Goal: Information Seeking & Learning: Learn about a topic

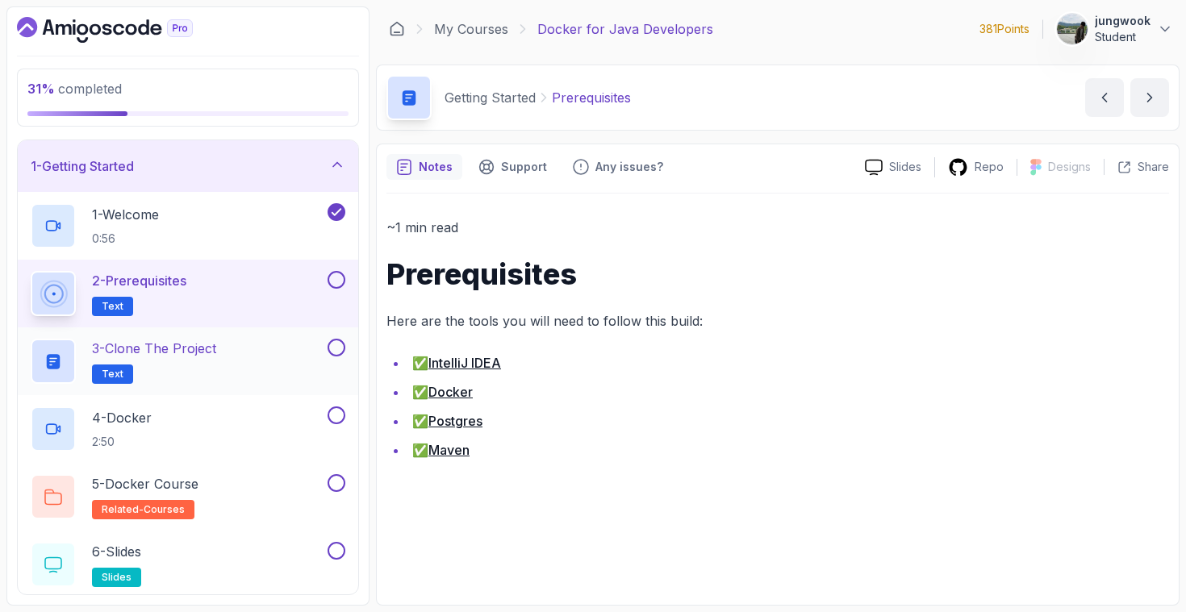
click at [119, 349] on p "3 - Clone the Project" at bounding box center [154, 348] width 124 height 19
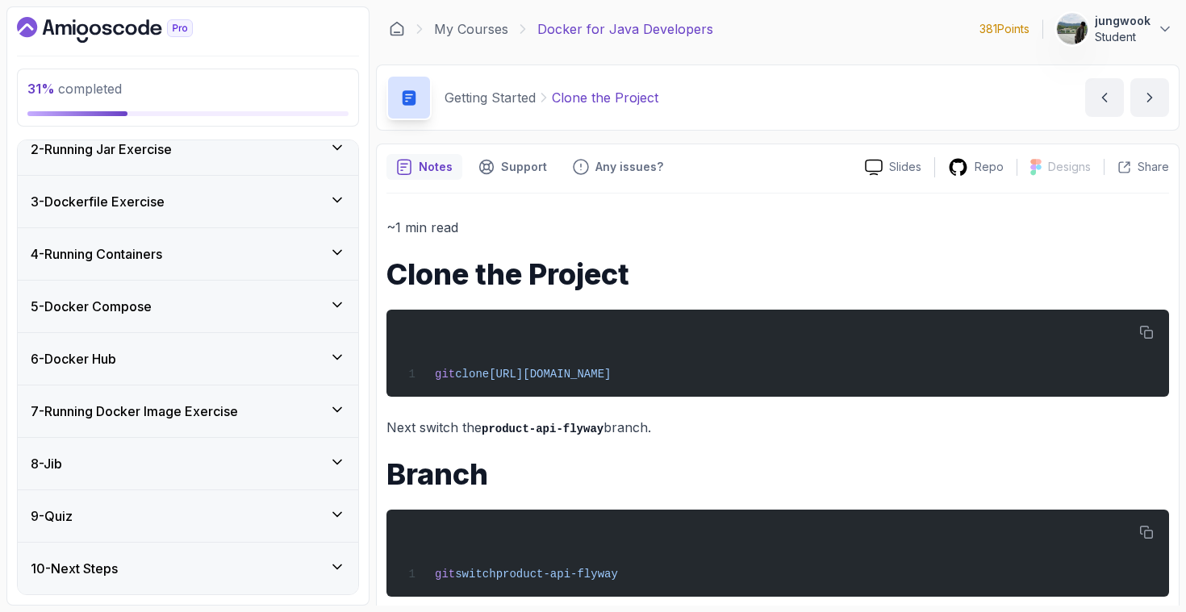
click at [132, 471] on div "8 - Jib" at bounding box center [188, 463] width 315 height 19
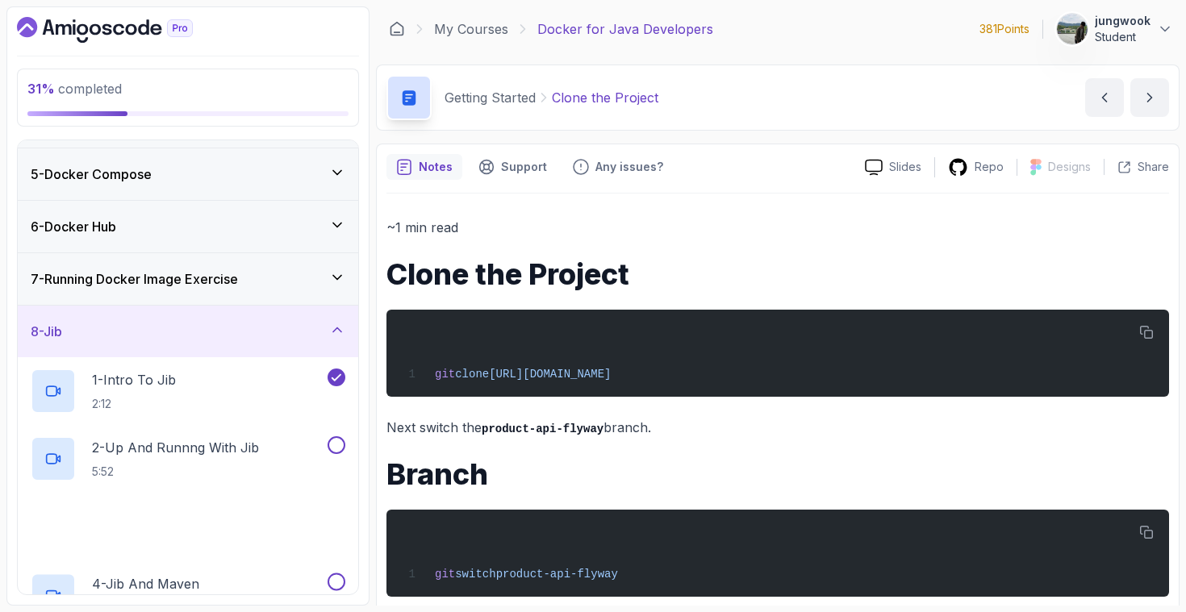
scroll to position [476, 0]
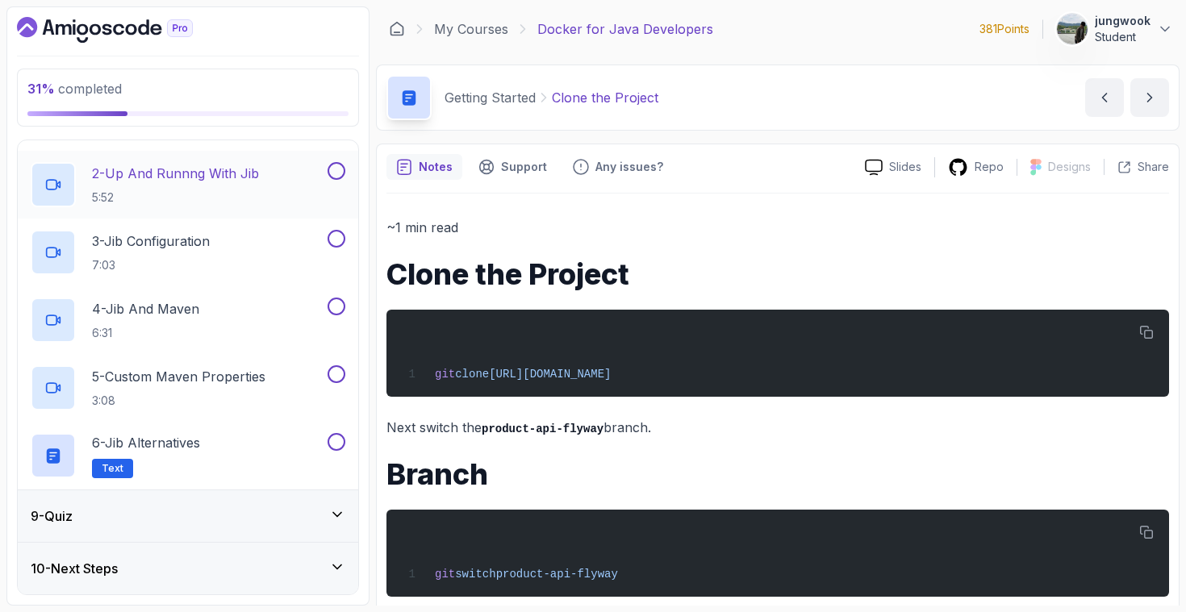
click at [248, 183] on h2 "2 - Up And Runnng With Jib 5:52" at bounding box center [175, 185] width 167 height 42
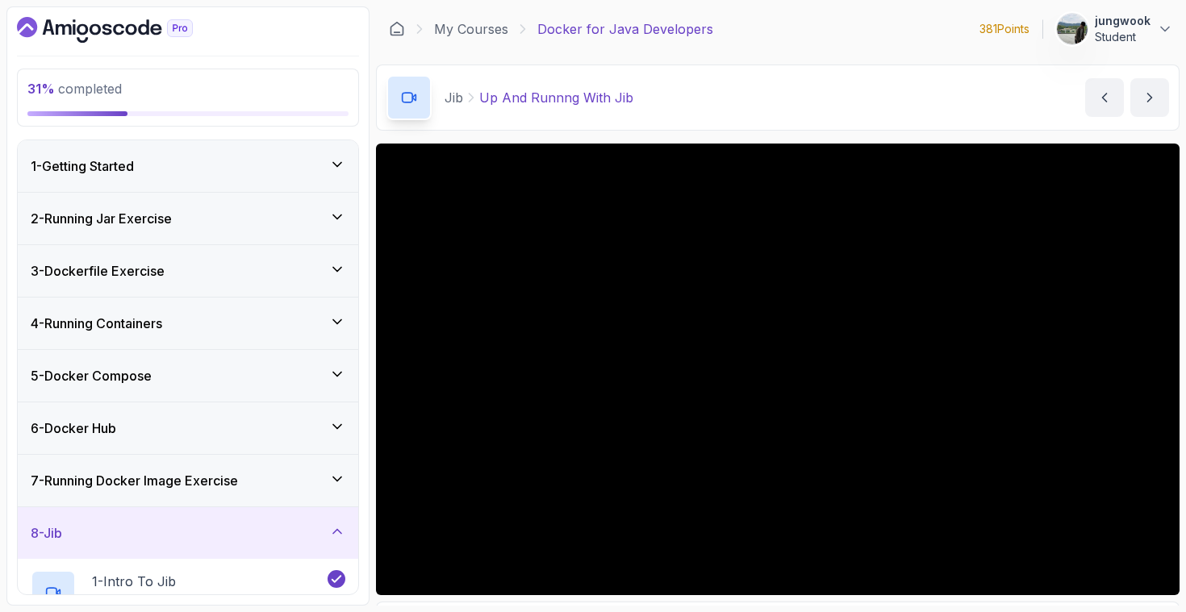
click at [250, 211] on div "2 - Running Jar Exercise" at bounding box center [188, 218] width 315 height 19
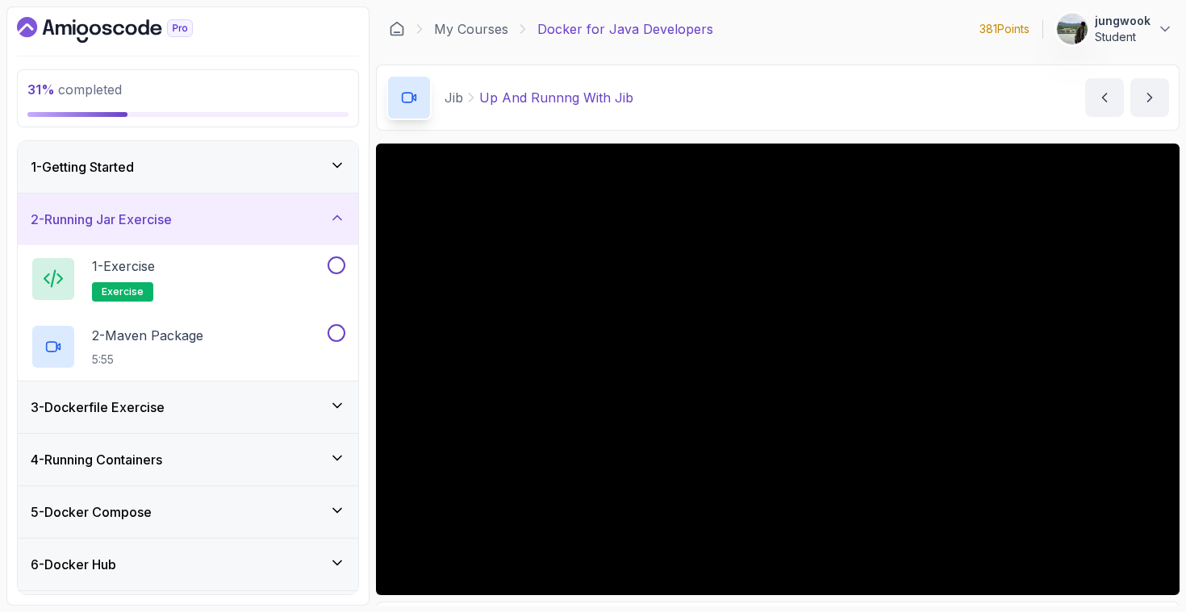
click at [206, 391] on div "3 - Dockerfile Exercise" at bounding box center [188, 408] width 341 height 52
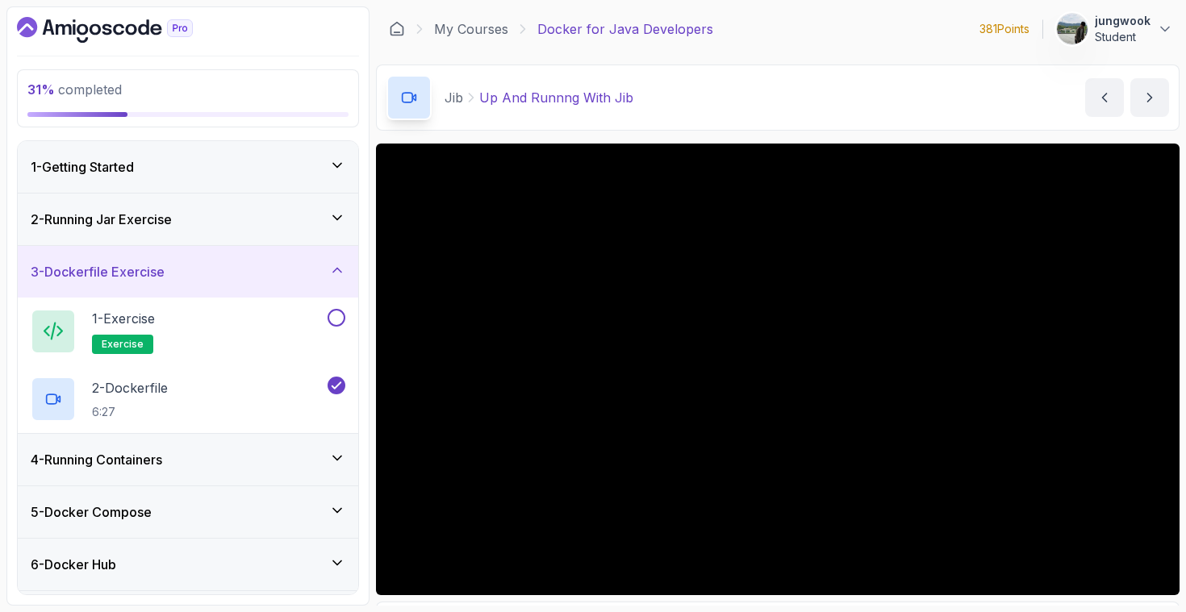
click at [256, 231] on div "2 - Running Jar Exercise" at bounding box center [188, 220] width 341 height 52
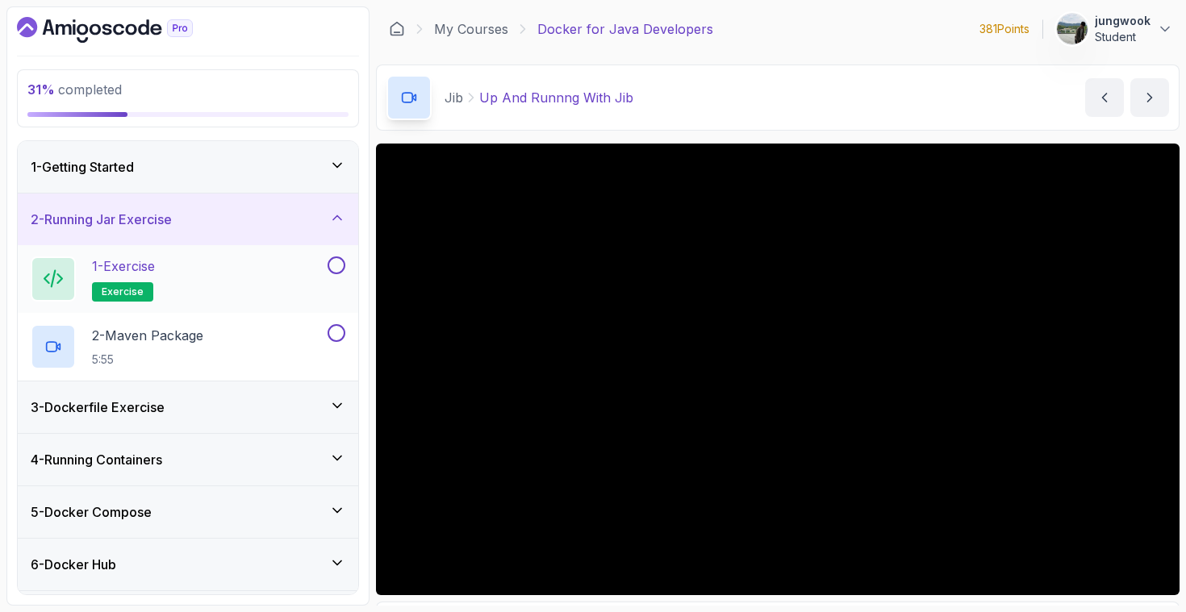
click at [253, 274] on div "1 - Exercise exercise" at bounding box center [178, 279] width 294 height 45
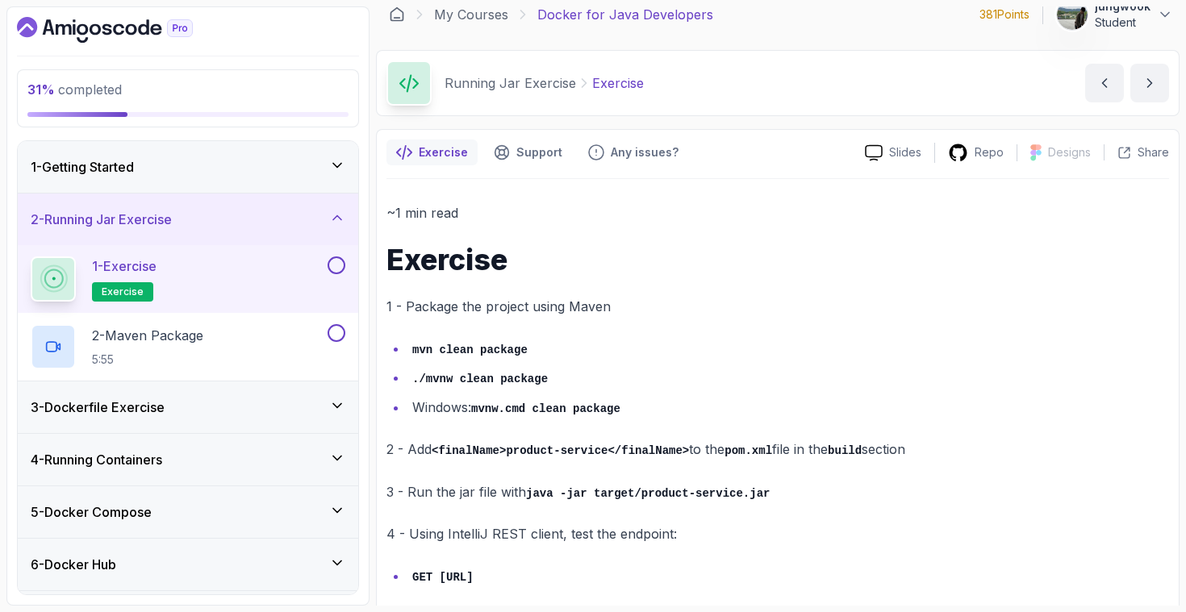
scroll to position [34, 0]
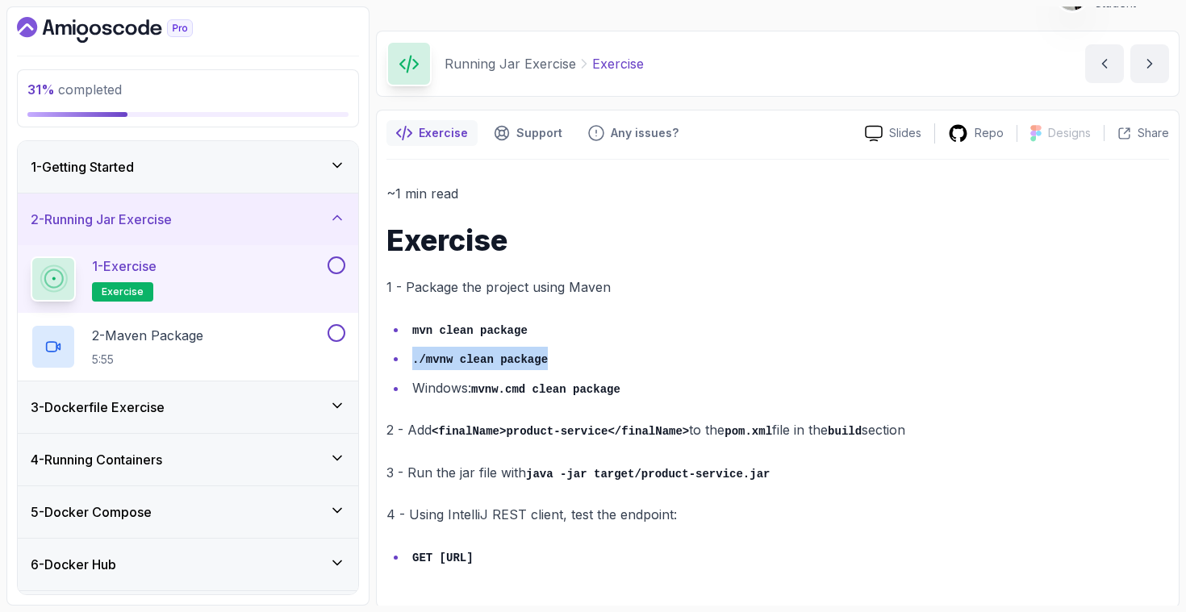
drag, startPoint x: 558, startPoint y: 359, endPoint x: 378, endPoint y: 344, distance: 180.6
click at [378, 345] on div "Exercise Support Any issues? Slides Repo Designs Design not available Share ~1 …" at bounding box center [778, 359] width 804 height 499
copy code "./mvnw clean package"
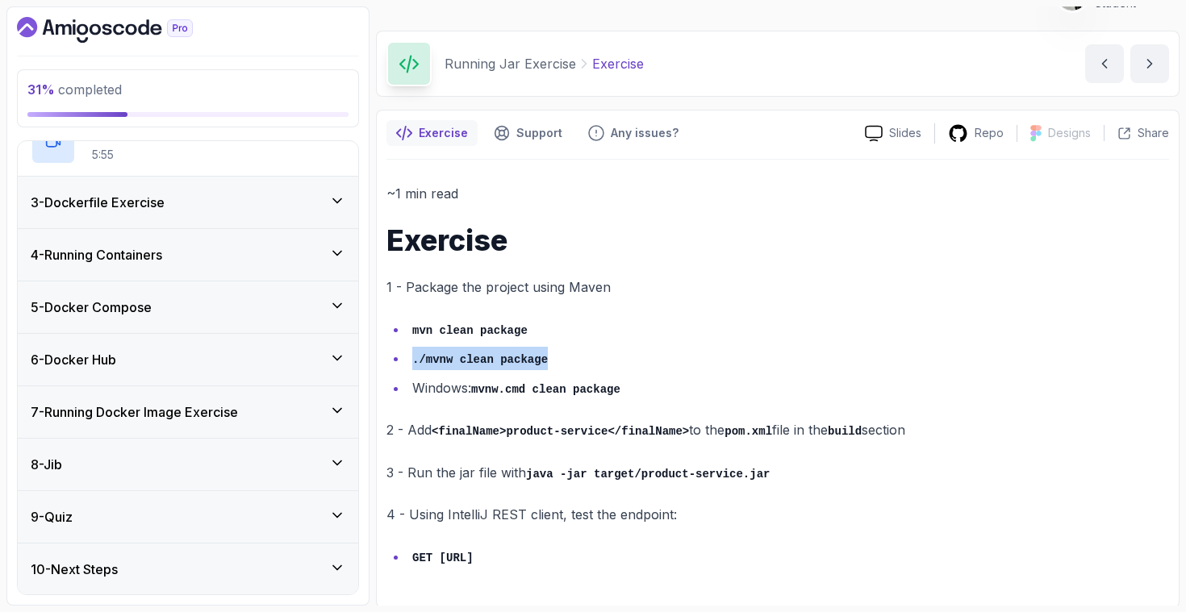
click at [202, 471] on div "8 - Jib" at bounding box center [188, 464] width 315 height 19
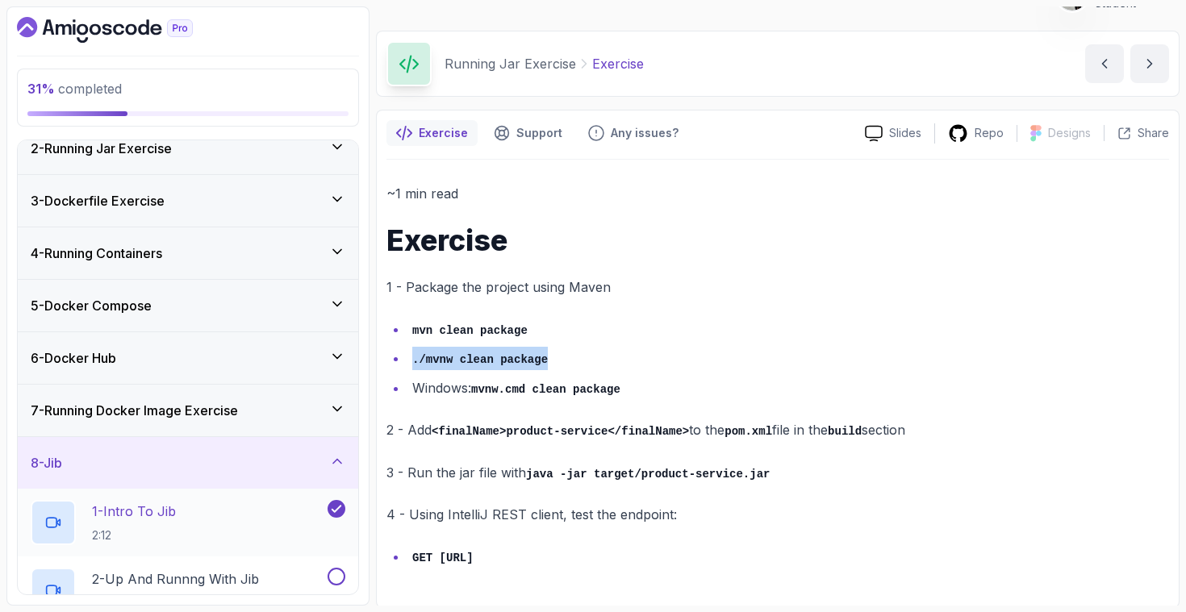
scroll to position [436, 0]
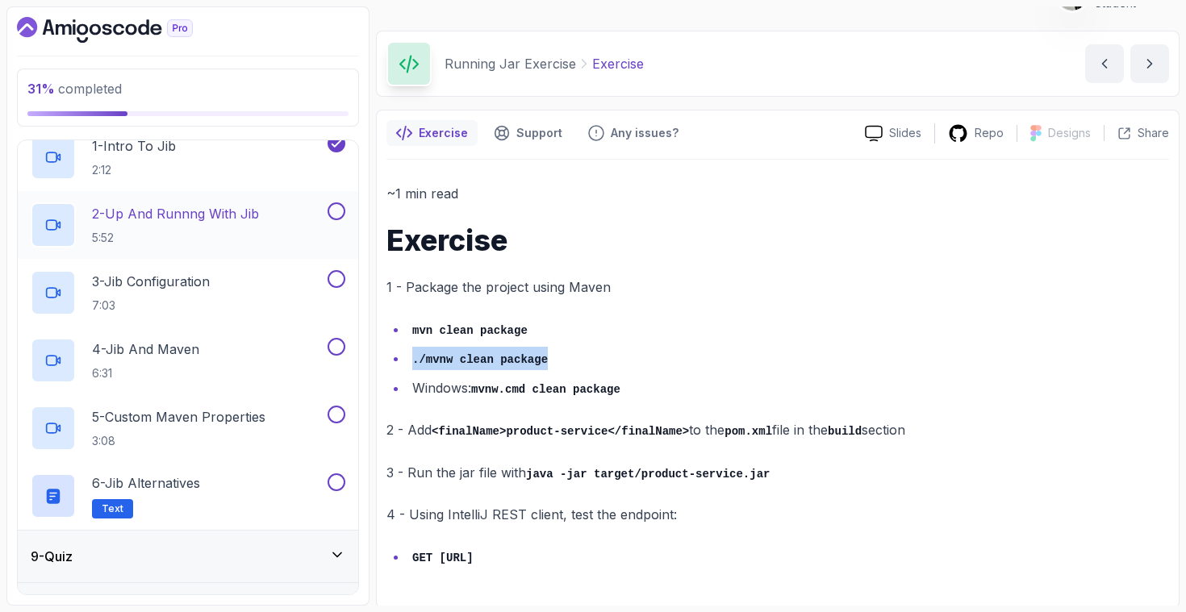
click at [320, 234] on div "2 - Up And Runnng With Jib 5:52" at bounding box center [178, 225] width 294 height 45
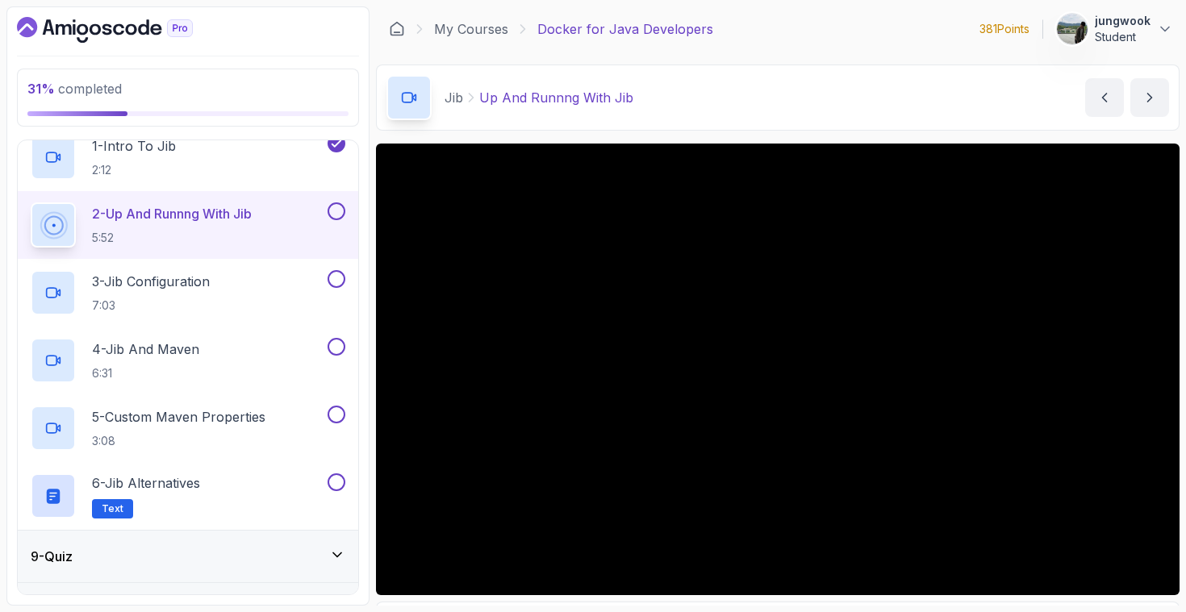
scroll to position [274, 0]
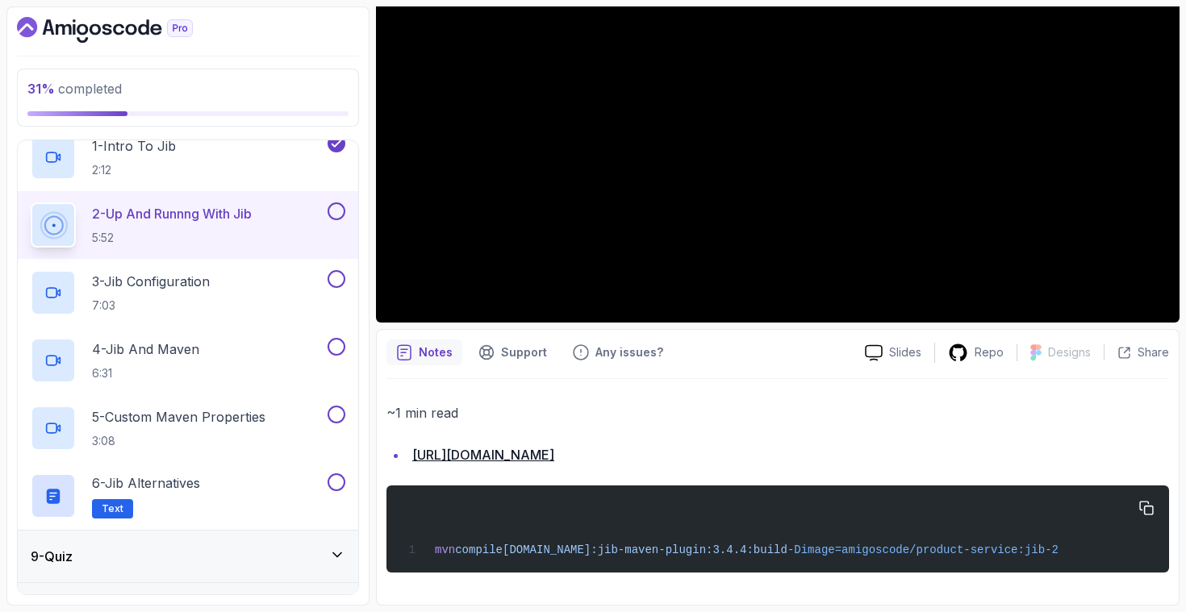
drag, startPoint x: 1151, startPoint y: 549, endPoint x: 418, endPoint y: 558, distance: 733.5
click at [418, 558] on div "mvn compile [DOMAIN_NAME]:jib-maven-plugin:3.4.4:build -Dimage=amigoscode/produ…" at bounding box center [777, 529] width 757 height 68
copy span "mvn compile [DOMAIN_NAME]:jib-maven-plugin:3.4.4:build -Dimage=amigoscode/produ…"
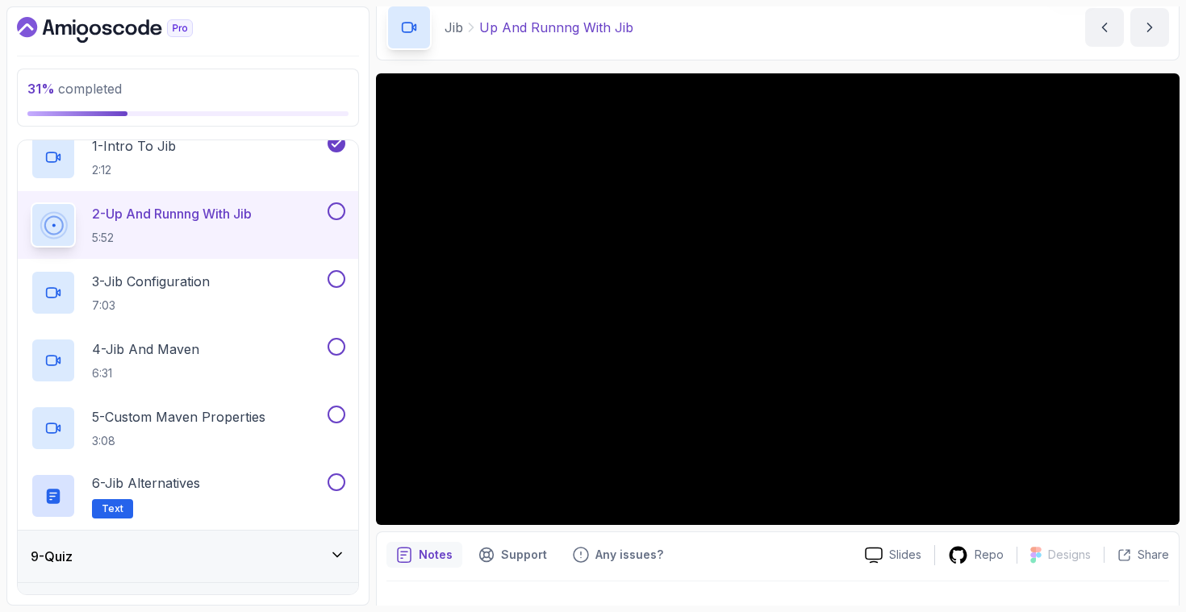
scroll to position [71, 0]
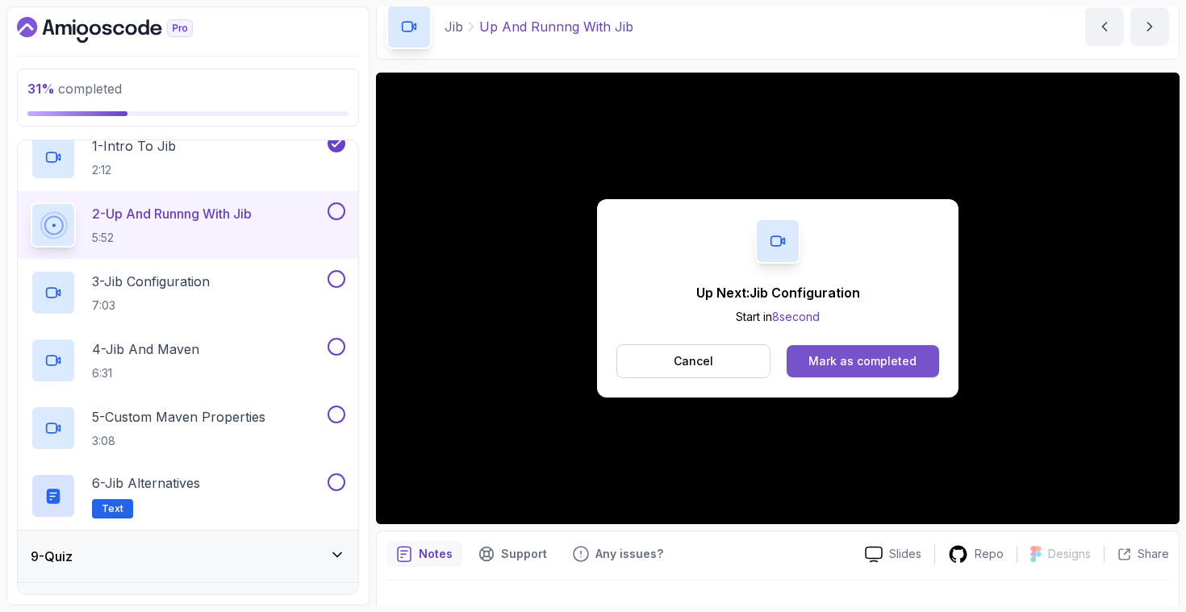
click at [853, 359] on div "Mark as completed" at bounding box center [863, 361] width 108 height 16
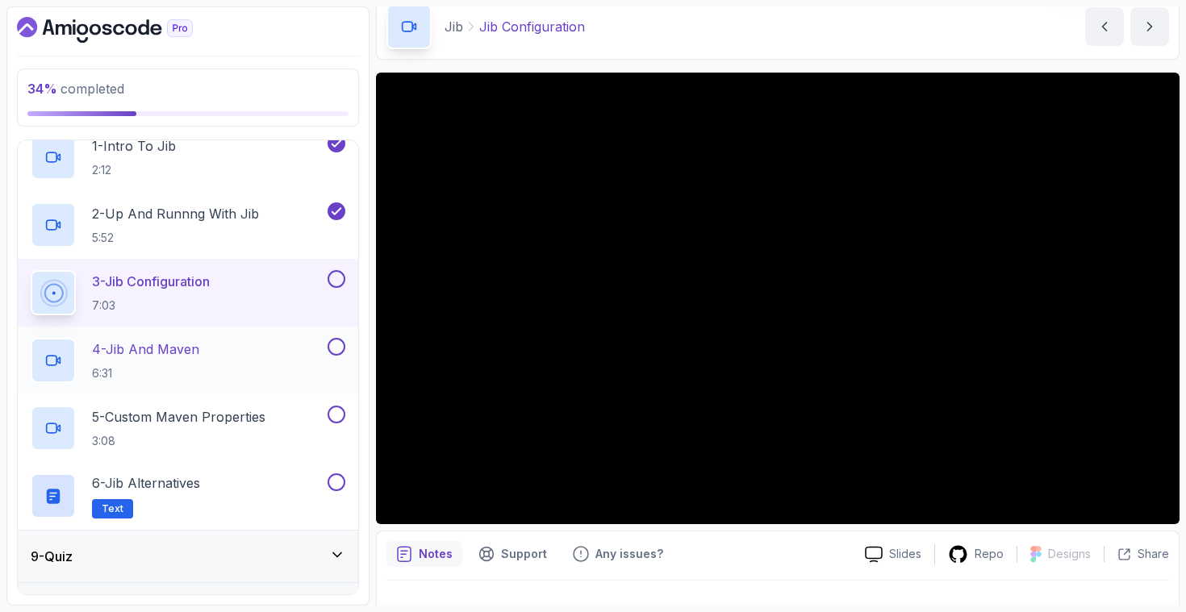
click at [135, 335] on div "4 - Jib And Maven 6:31" at bounding box center [188, 361] width 341 height 68
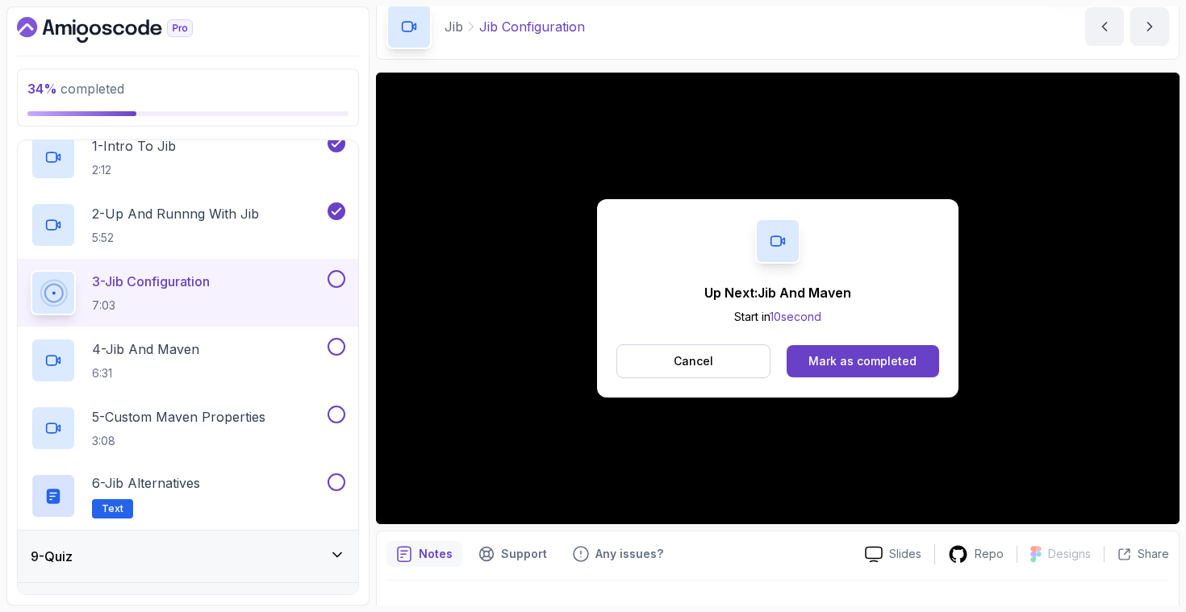
click at [339, 282] on button at bounding box center [337, 279] width 18 height 18
click at [266, 366] on div "4 - Jib And Maven 6:31" at bounding box center [178, 360] width 294 height 45
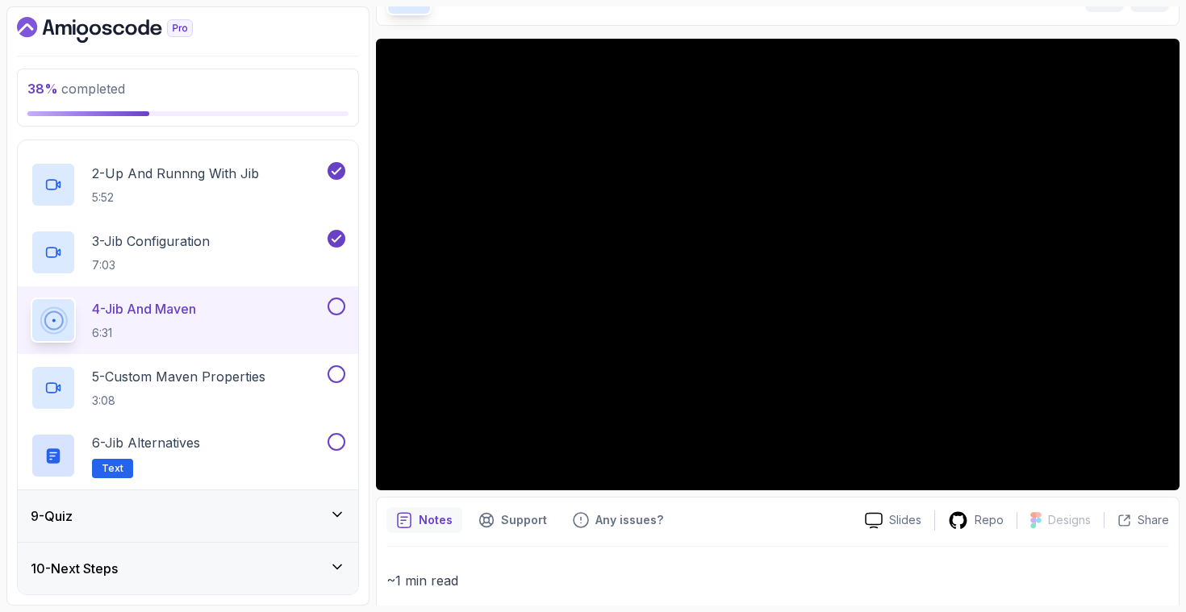
scroll to position [105, 0]
click at [265, 398] on p "3:08" at bounding box center [178, 401] width 173 height 16
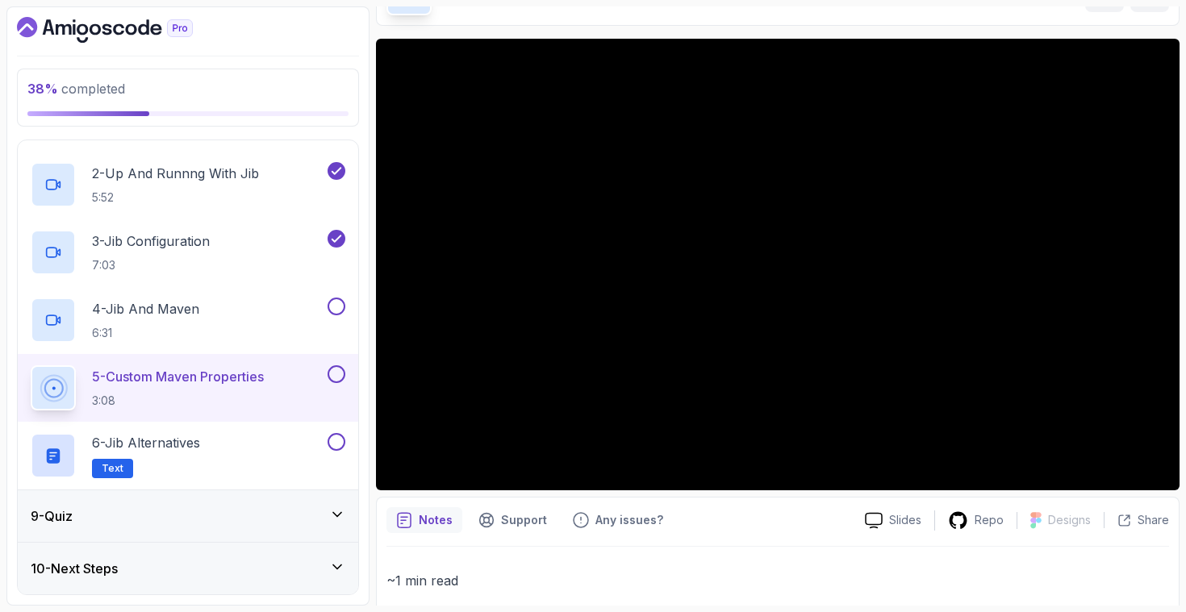
click at [836, 570] on p "~1 min read" at bounding box center [778, 581] width 783 height 23
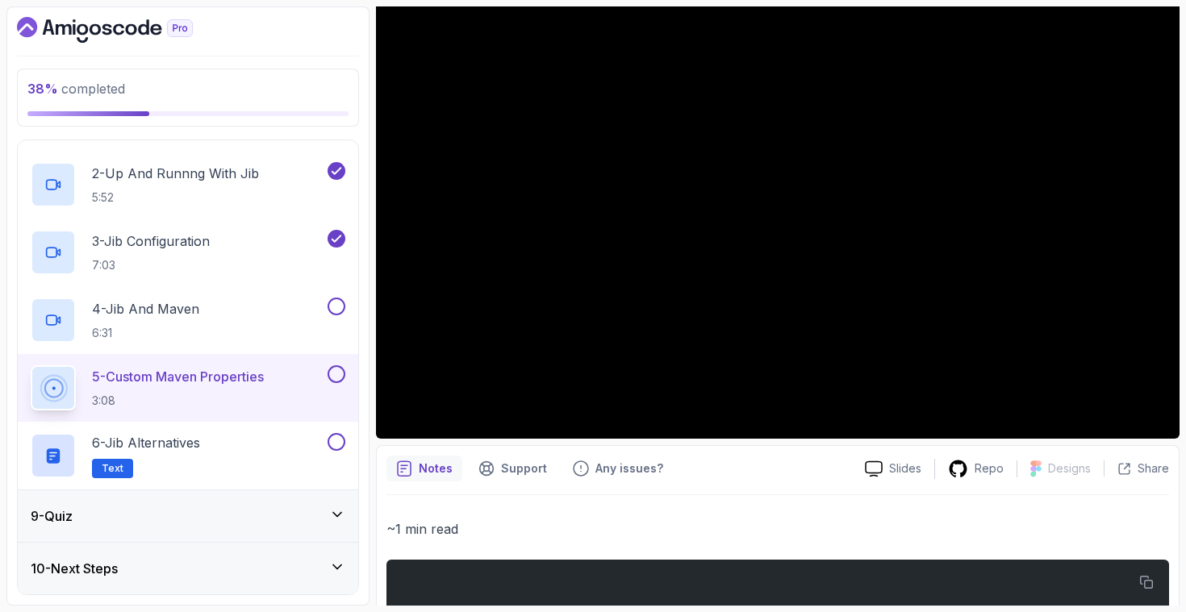
scroll to position [137, 0]
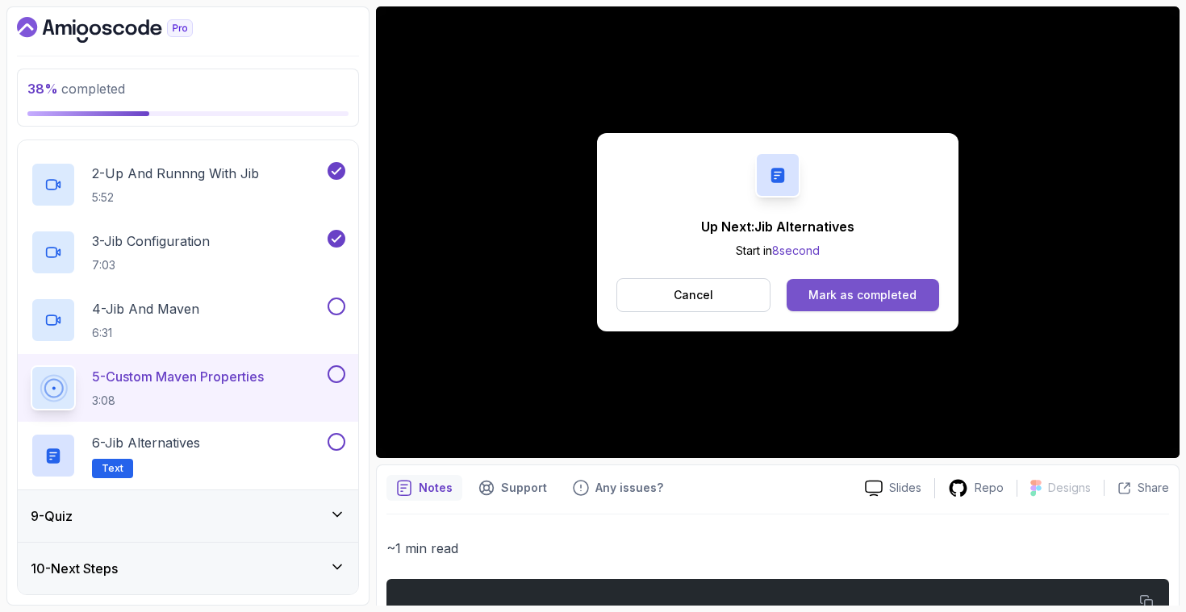
click at [831, 294] on div "Mark as completed" at bounding box center [863, 295] width 108 height 16
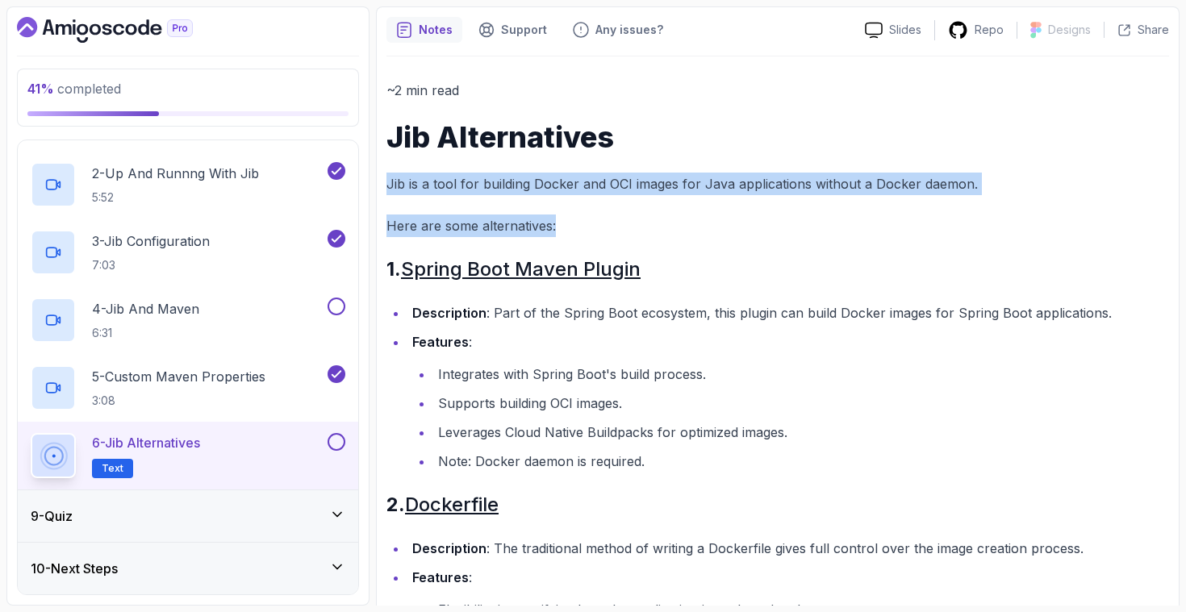
drag, startPoint x: 577, startPoint y: 171, endPoint x: 564, endPoint y: 221, distance: 51.7
click at [564, 221] on p "Here are some alternatives:" at bounding box center [778, 226] width 783 height 23
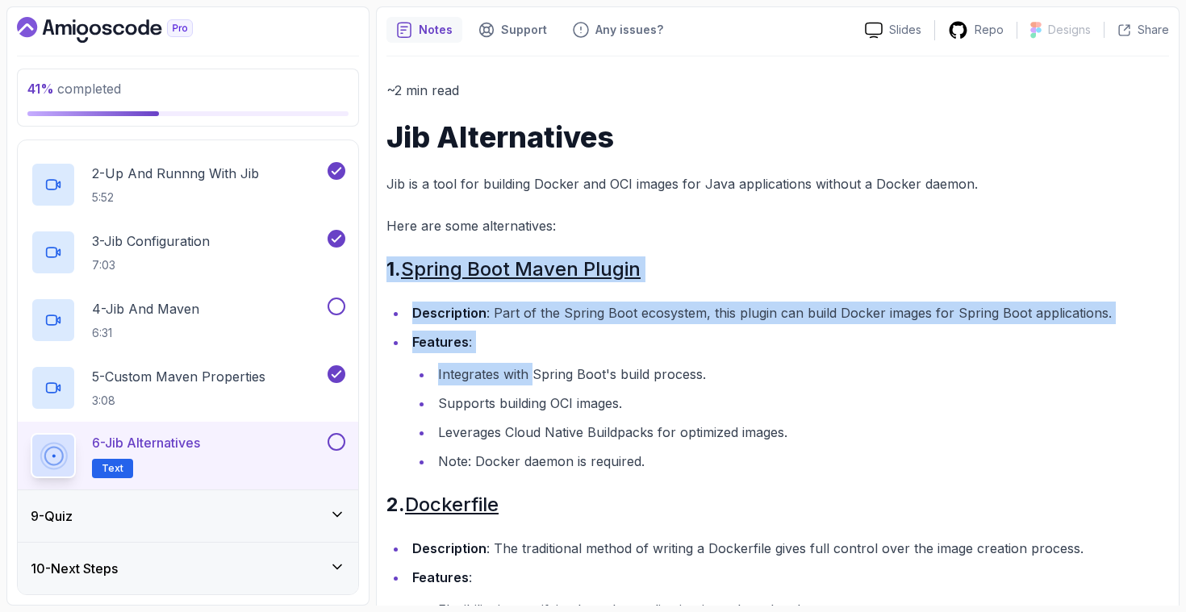
drag, startPoint x: 564, startPoint y: 221, endPoint x: 529, endPoint y: 376, distance: 158.8
click at [529, 376] on li "Integrates with Spring Boot's build process." at bounding box center [801, 374] width 736 height 23
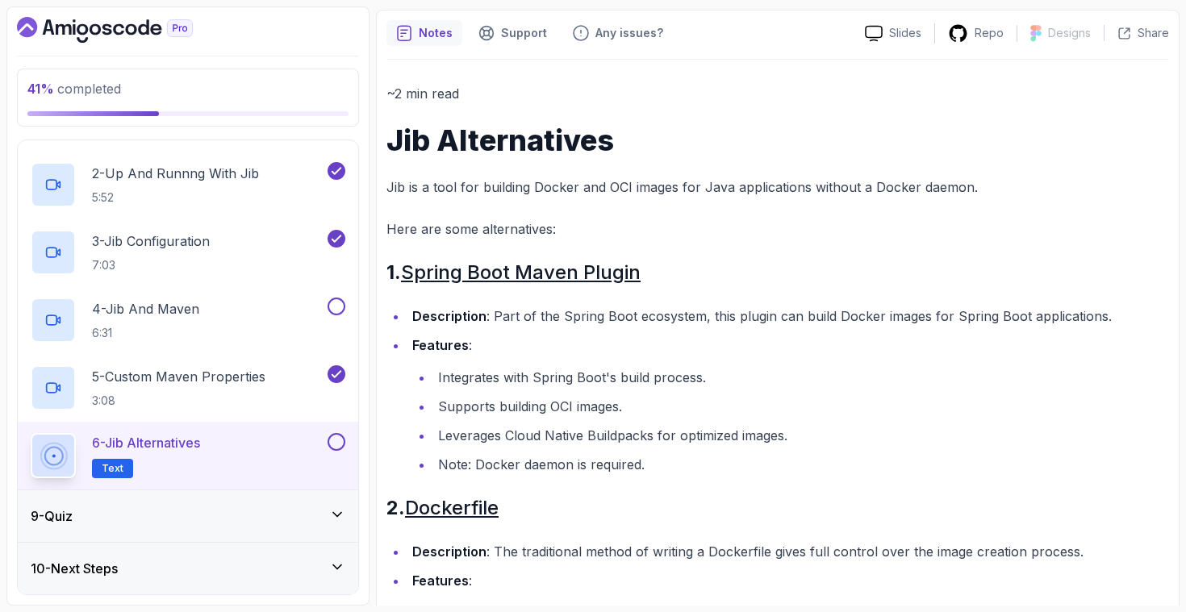
scroll to position [249, 0]
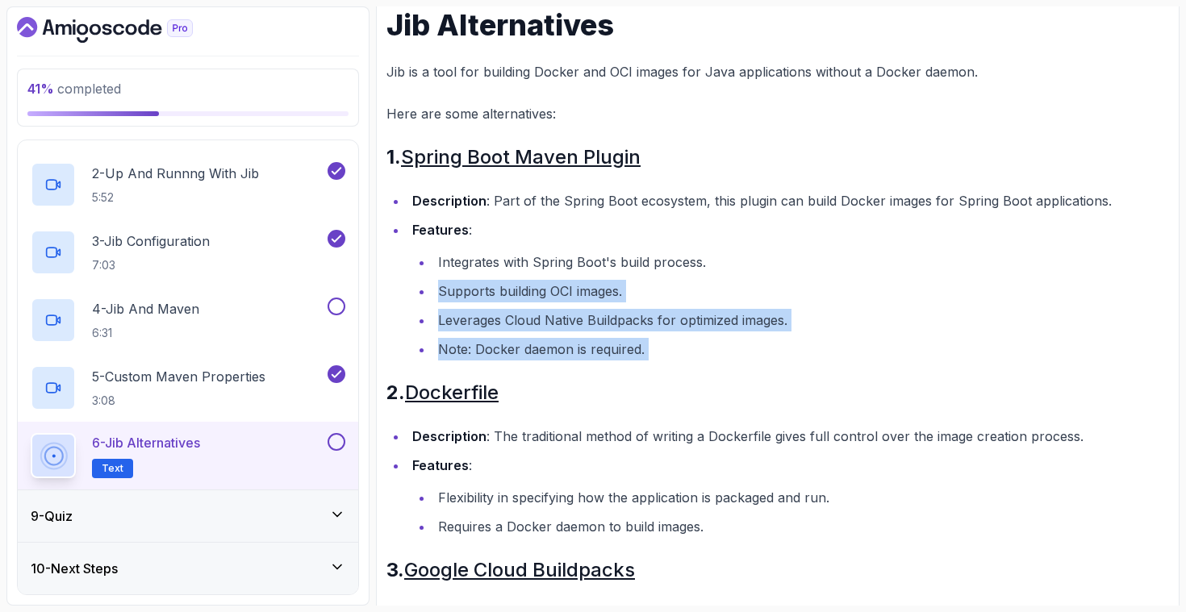
drag, startPoint x: 659, startPoint y: 366, endPoint x: 658, endPoint y: 274, distance: 92.8
click at [658, 274] on div "~2 min read Jib Alternatives Jib is a tool for building Docker and OCI images f…" at bounding box center [778, 580] width 783 height 1226
click at [658, 274] on ul "Integrates with Spring Boot's build process. Supports building OCI images. Leve…" at bounding box center [790, 306] width 757 height 110
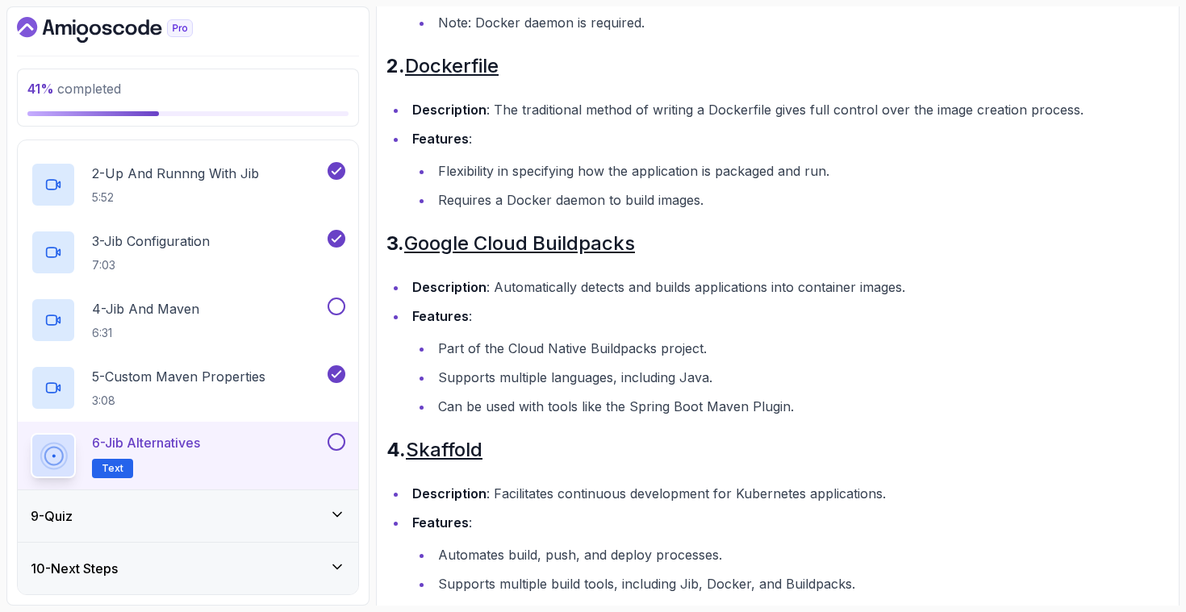
scroll to position [559, 0]
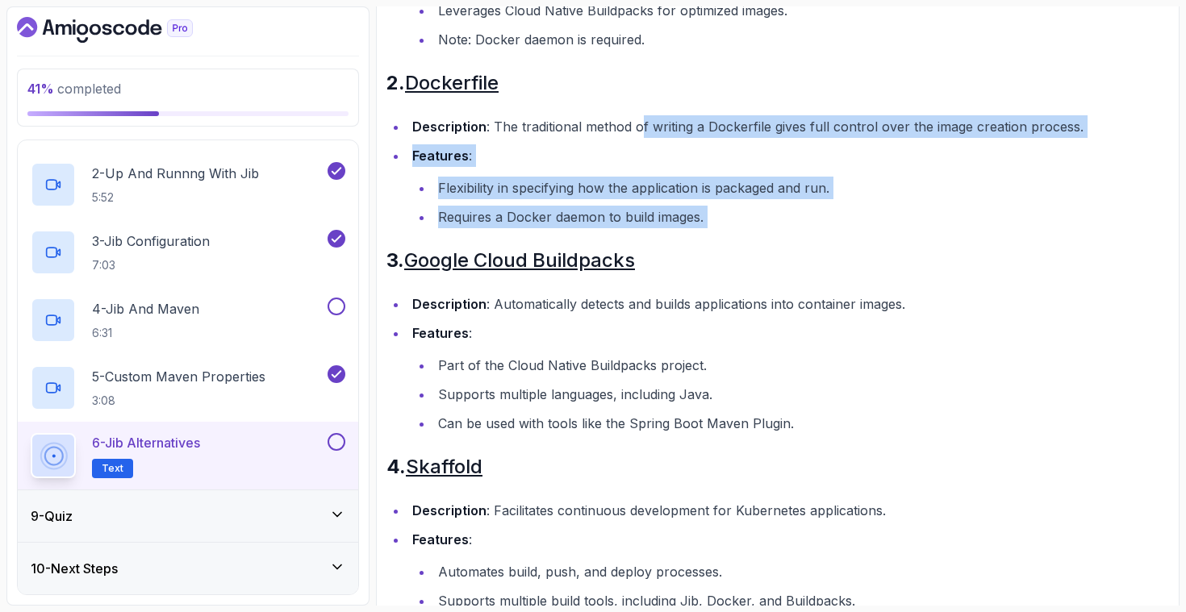
drag, startPoint x: 753, startPoint y: 235, endPoint x: 641, endPoint y: 131, distance: 153.0
click at [641, 131] on div "~2 min read Jib Alternatives Jib is a tool for building Docker and OCI images f…" at bounding box center [778, 270] width 783 height 1226
click at [641, 131] on li "Description : The traditional method of writing a Dockerfile gives full control…" at bounding box center [788, 126] width 762 height 23
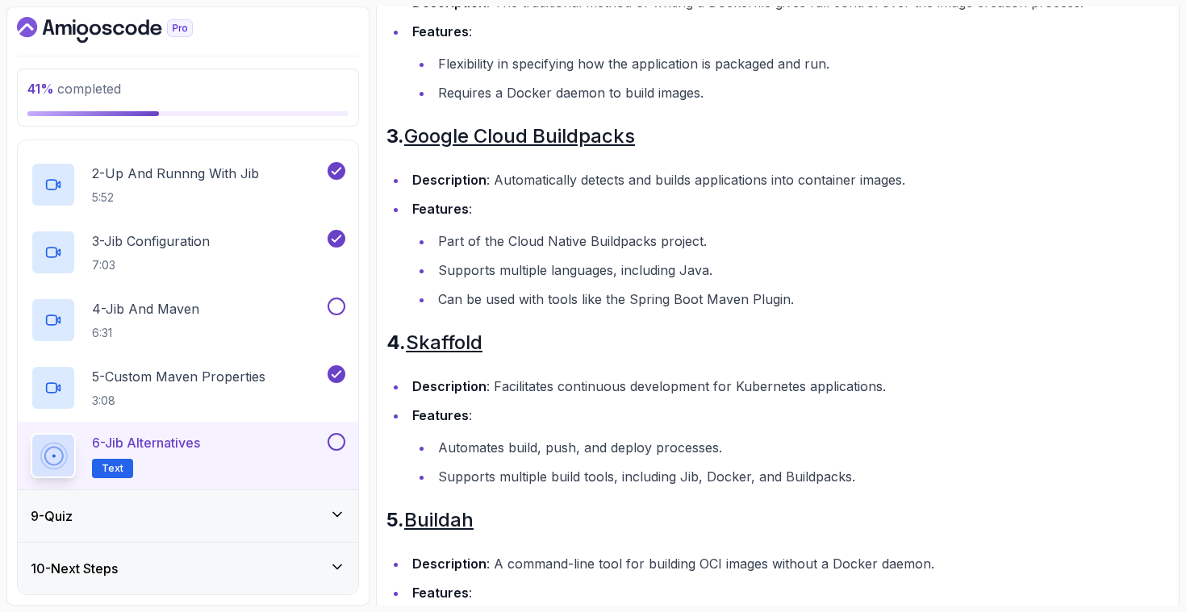
scroll to position [738, 0]
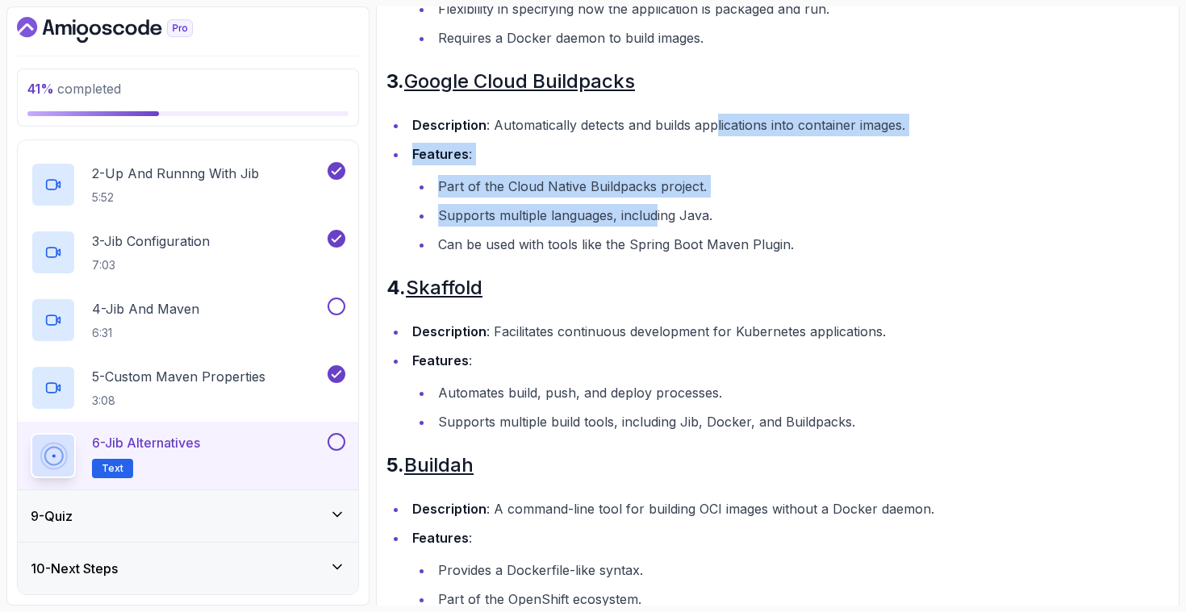
drag, startPoint x: 715, startPoint y: 115, endPoint x: 653, endPoint y: 204, distance: 108.3
click at [653, 204] on ul "Description : Automatically detects and builds applications into container imag…" at bounding box center [778, 185] width 783 height 142
click at [653, 204] on li "Supports multiple languages, including Java." at bounding box center [801, 215] width 736 height 23
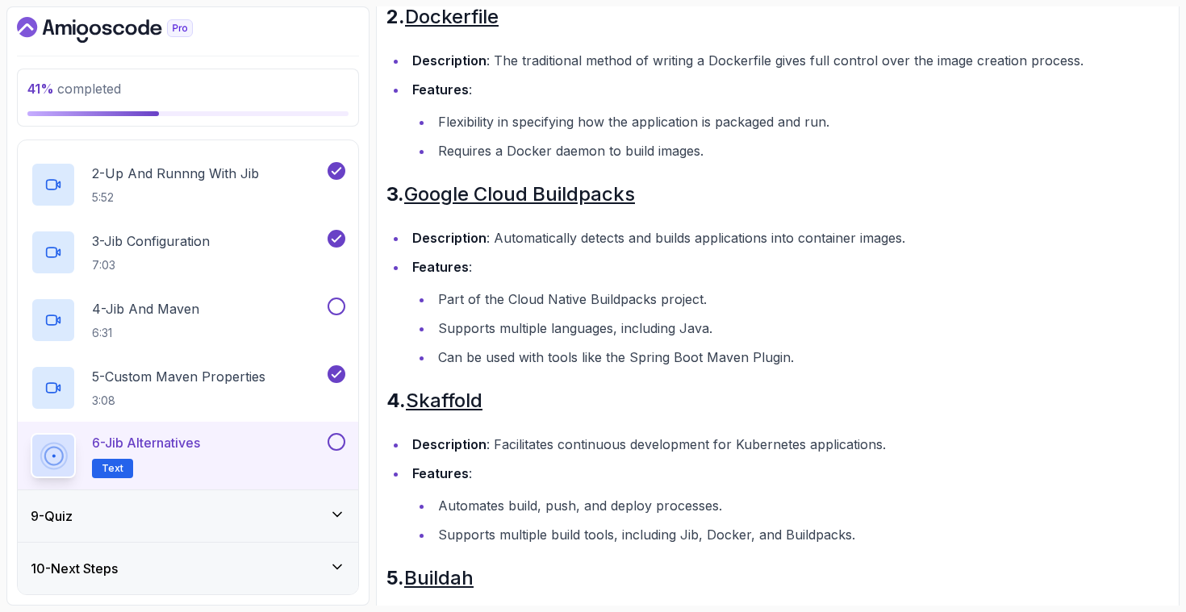
scroll to position [618, 0]
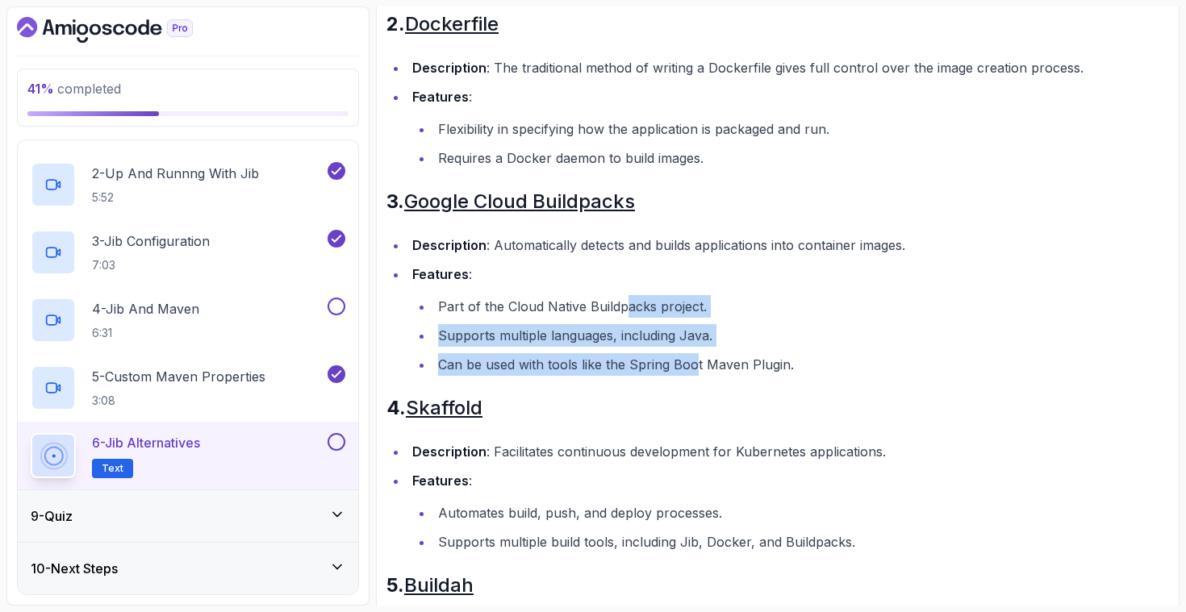
drag, startPoint x: 692, startPoint y: 372, endPoint x: 624, endPoint y: 297, distance: 101.1
click at [624, 297] on ul "Part of the Cloud Native Buildpacks project. Supports multiple languages, inclu…" at bounding box center [790, 335] width 757 height 81
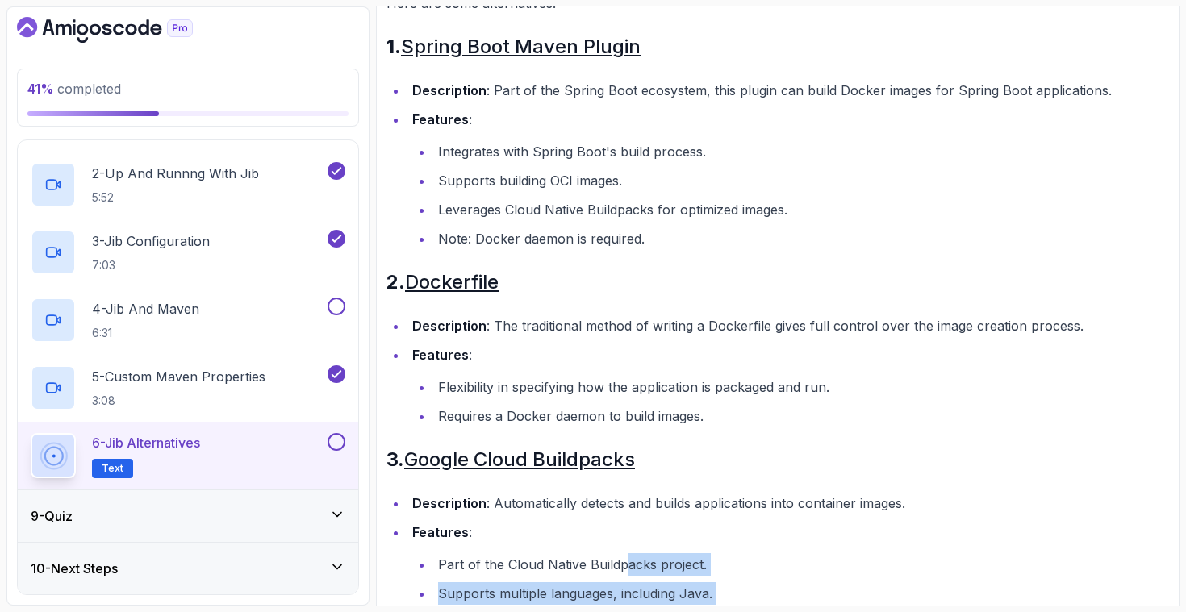
scroll to position [356, 0]
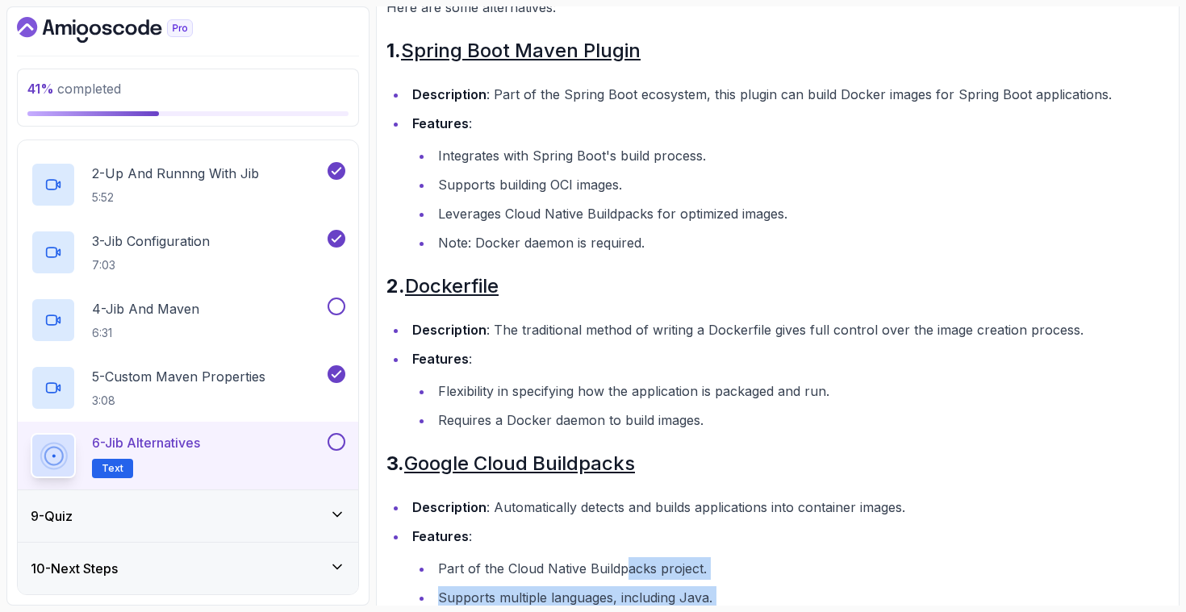
click at [225, 508] on div "9 - Quiz" at bounding box center [188, 516] width 315 height 19
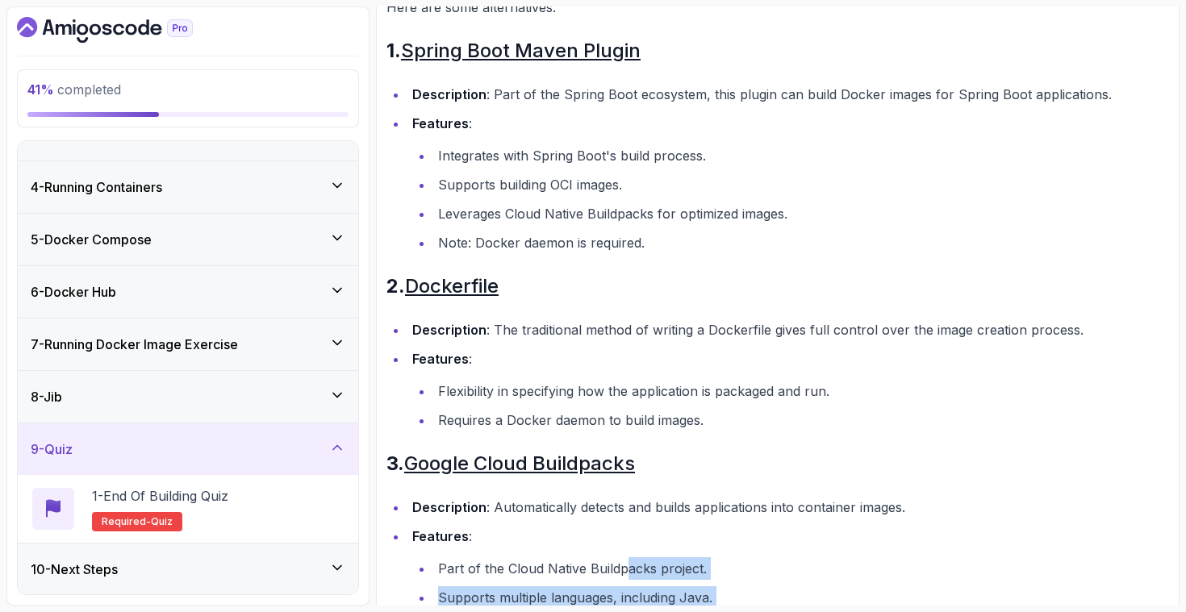
scroll to position [138, 0]
click at [223, 501] on p "1 - End Of Building Quiz" at bounding box center [160, 495] width 136 height 19
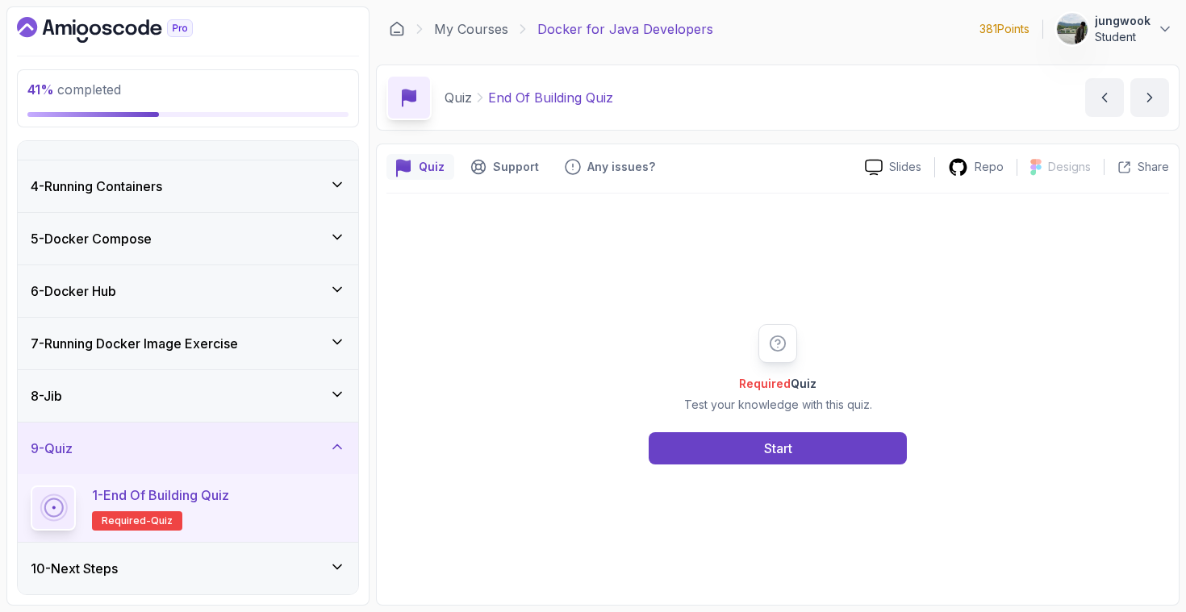
click at [227, 560] on div "10 - Next Steps" at bounding box center [188, 568] width 315 height 19
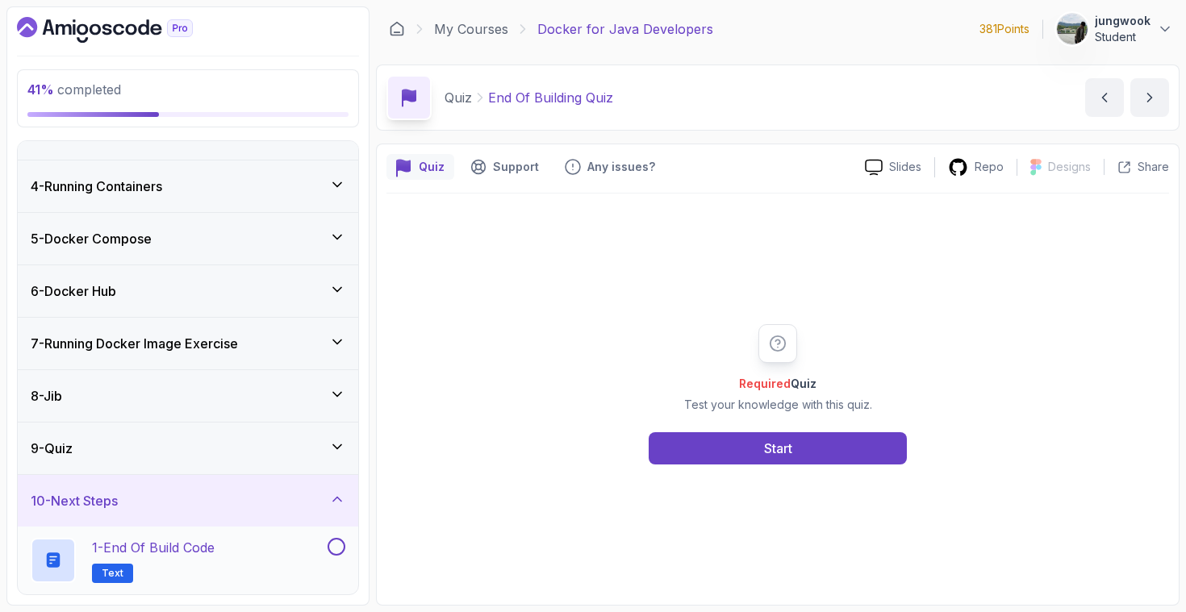
click at [229, 550] on div "1 - End of build code Text" at bounding box center [178, 560] width 294 height 45
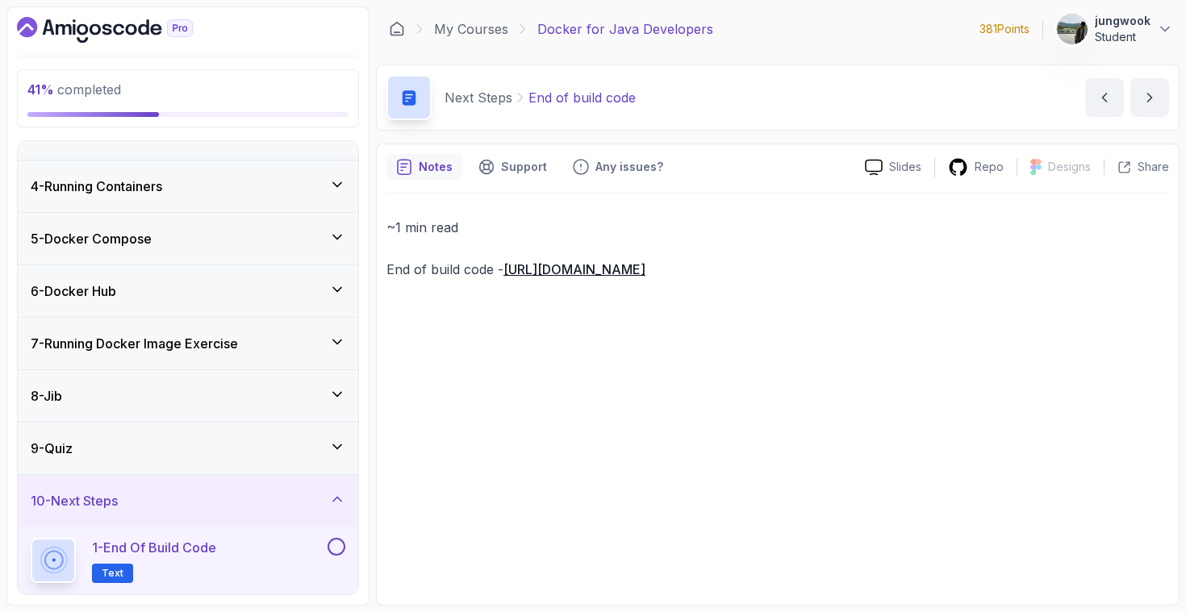
click at [320, 392] on div "8 - Jib" at bounding box center [188, 396] width 315 height 19
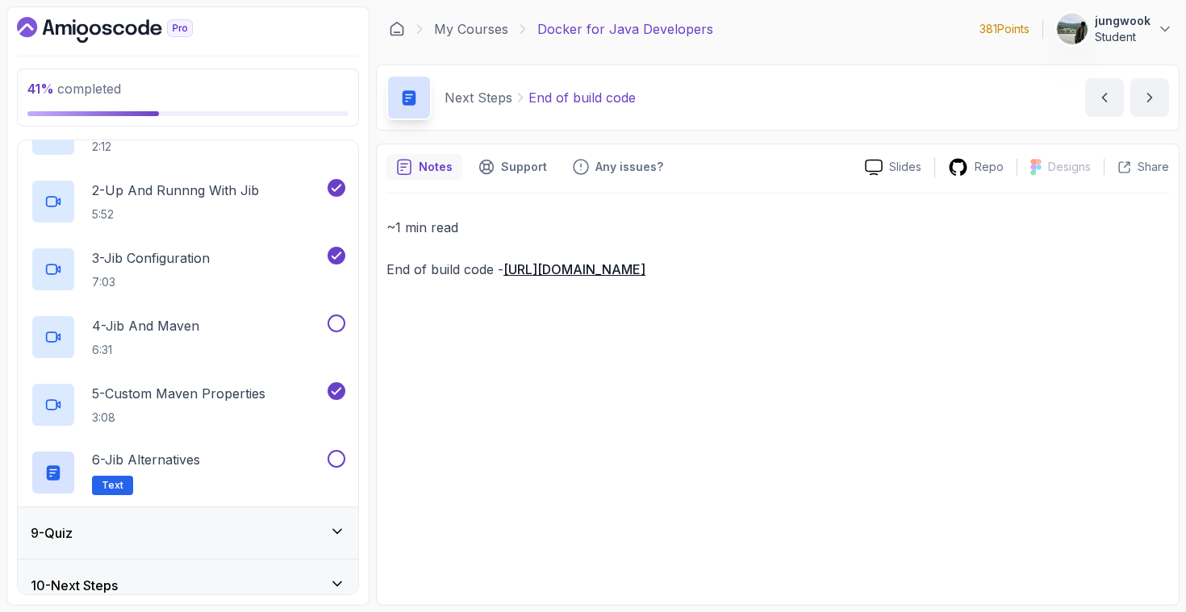
scroll to position [476, 0]
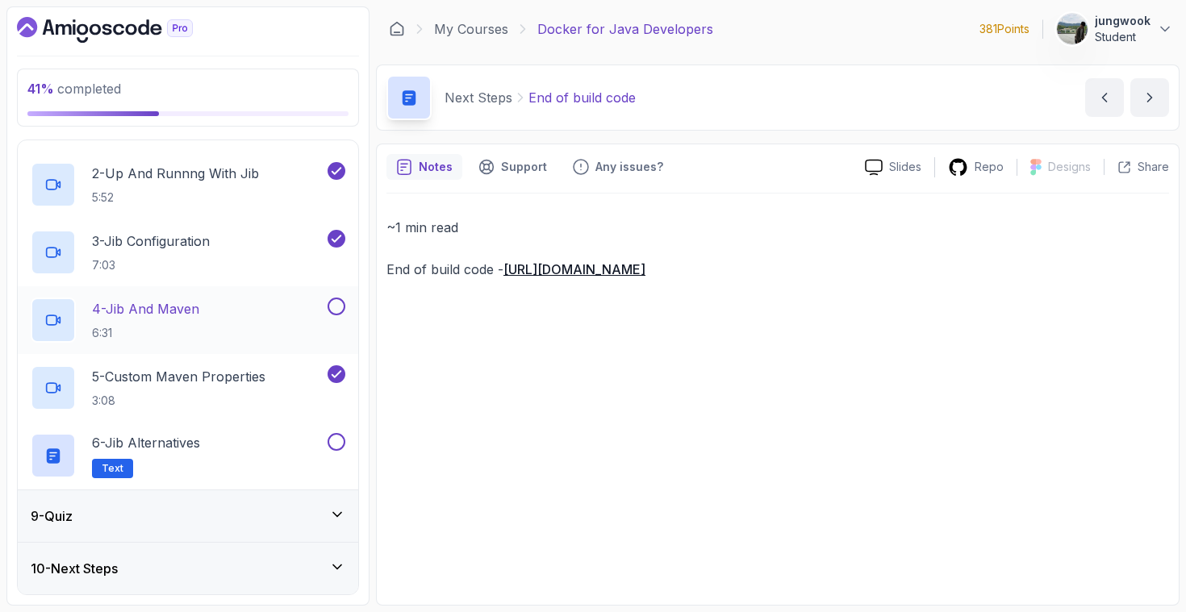
click at [173, 353] on div "4 - Jib And Maven 6:31" at bounding box center [188, 320] width 341 height 68
click at [119, 508] on div "9 - Quiz" at bounding box center [188, 516] width 315 height 19
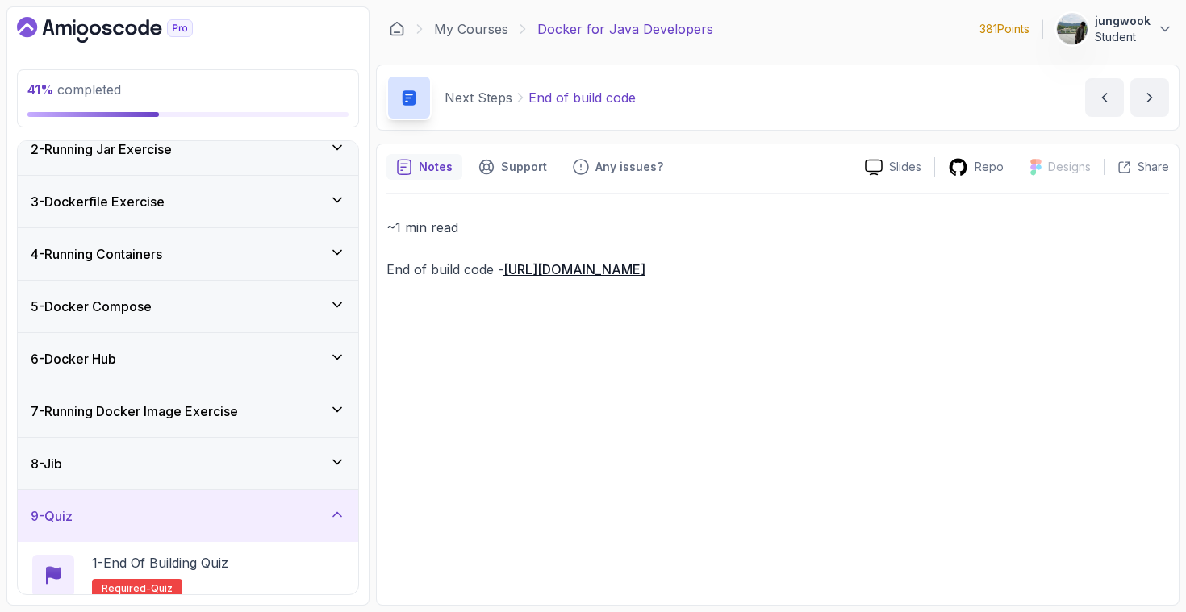
scroll to position [138, 0]
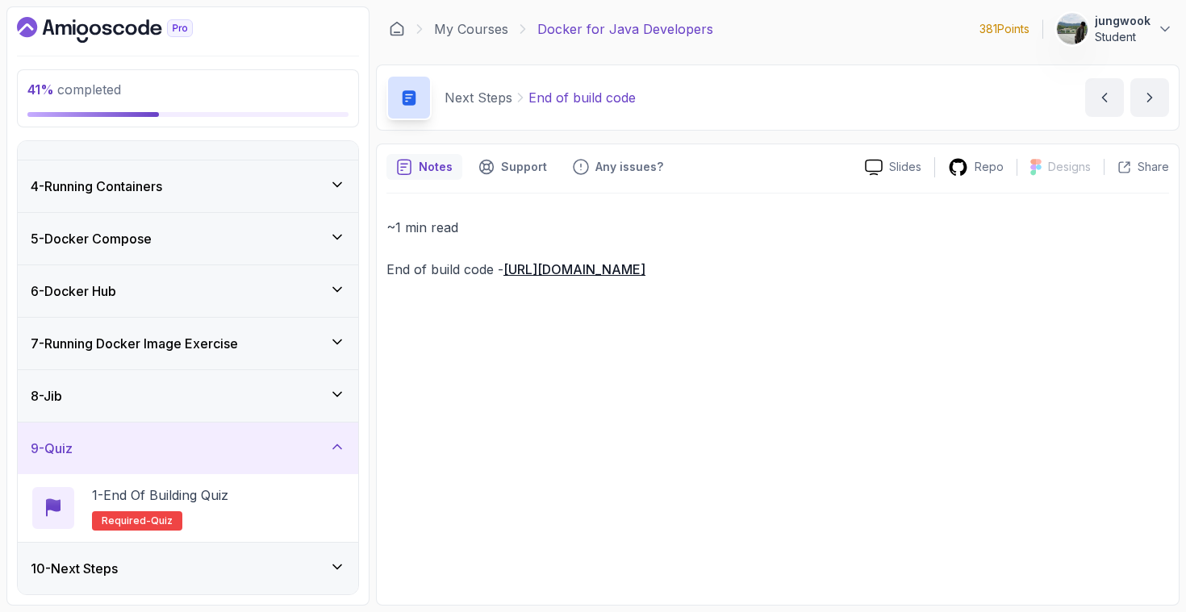
click at [153, 570] on div "10 - Next Steps" at bounding box center [188, 568] width 315 height 19
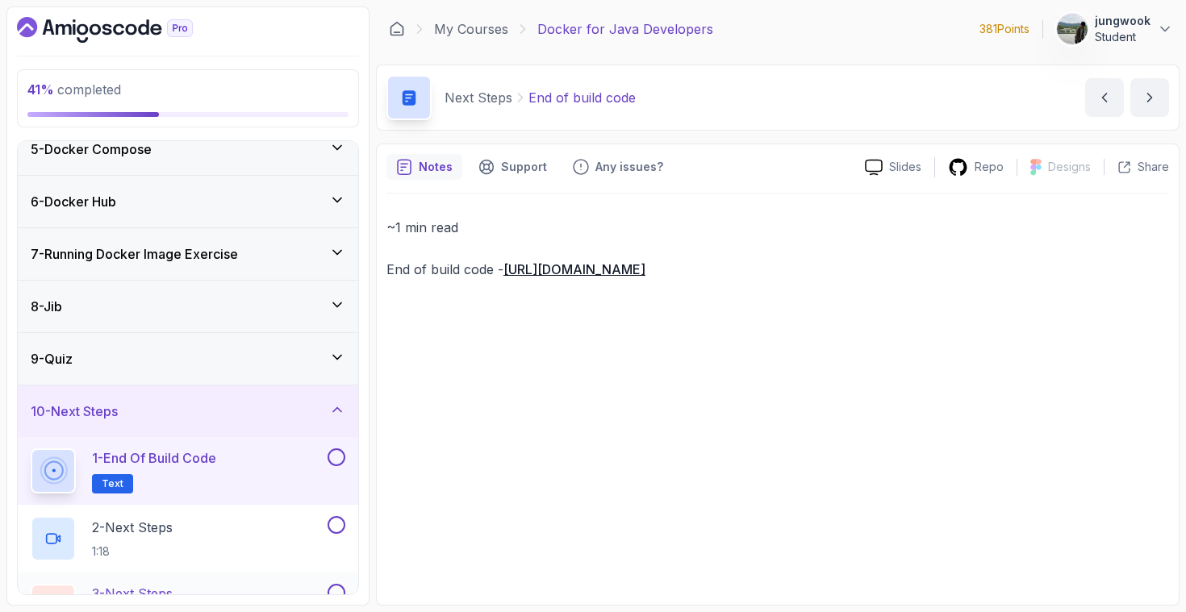
scroll to position [273, 0]
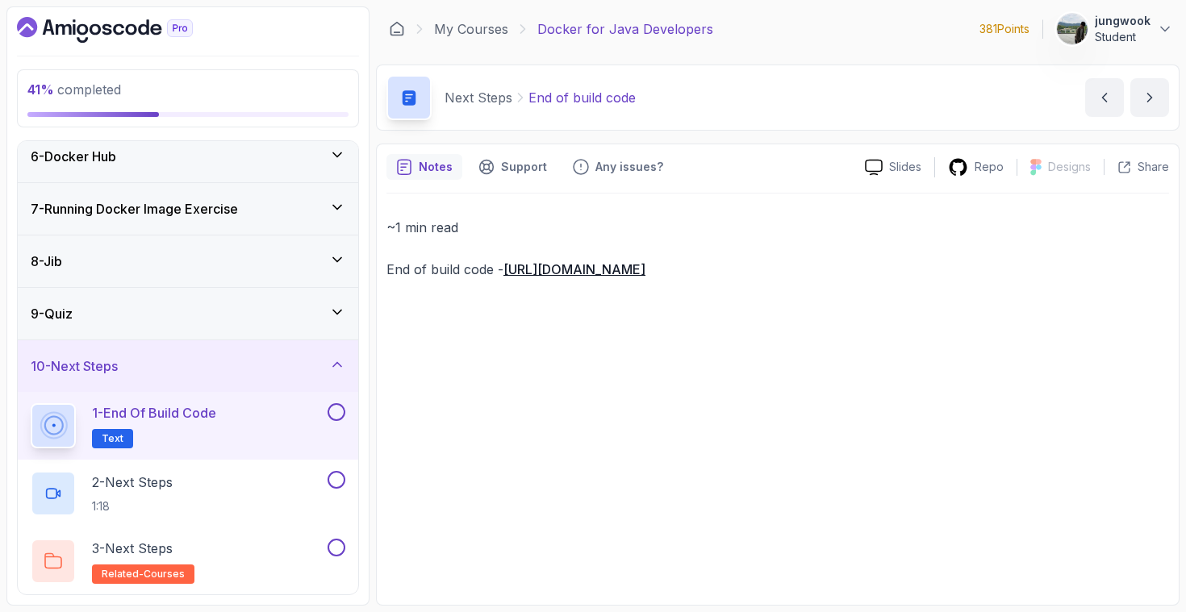
click at [242, 432] on div "1 - End of build code Text" at bounding box center [178, 425] width 294 height 45
click at [321, 430] on div "1 - End of build code Text" at bounding box center [178, 425] width 294 height 45
click at [269, 435] on div "1 - End of build code Text" at bounding box center [178, 425] width 294 height 45
click at [171, 505] on p "1:18" at bounding box center [132, 507] width 81 height 16
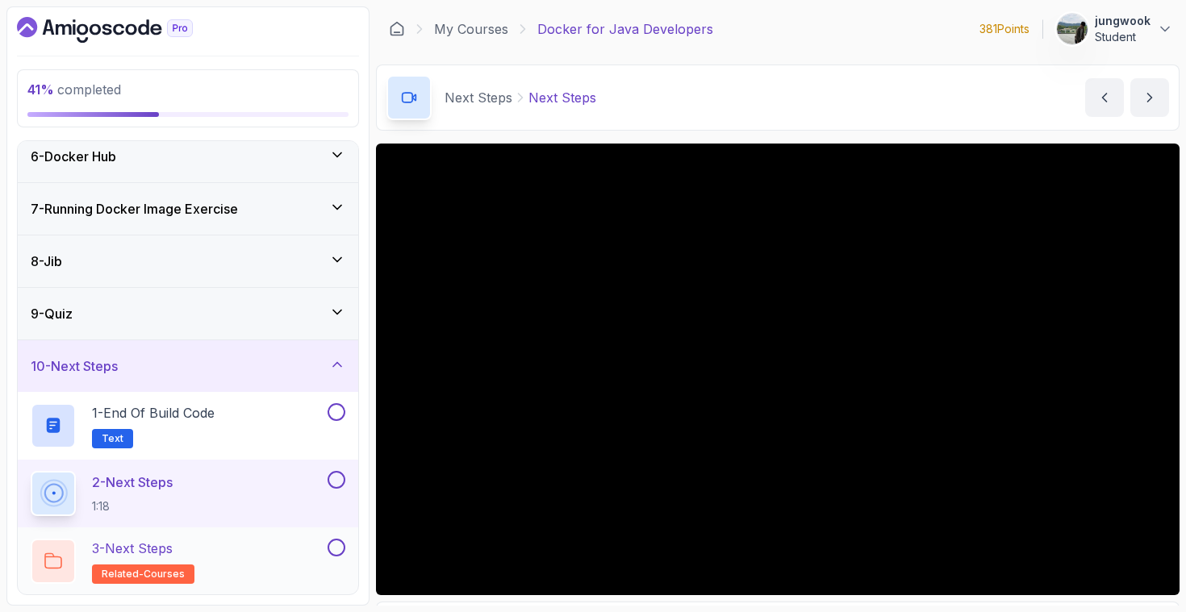
click at [173, 552] on p "3 - Next Steps" at bounding box center [132, 548] width 81 height 19
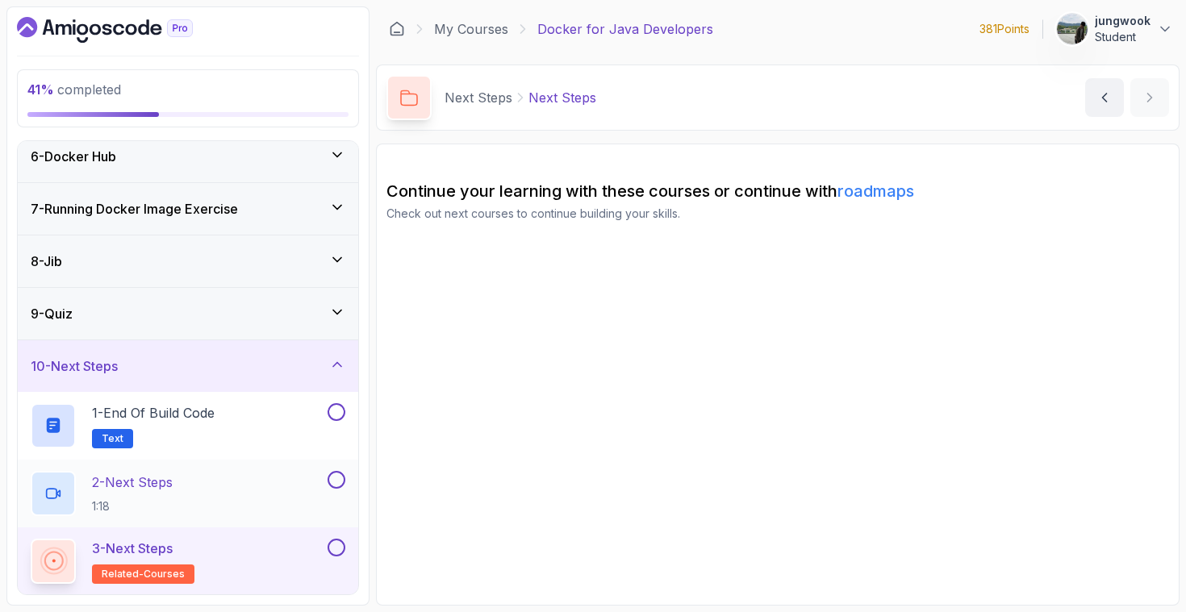
click at [218, 495] on div "2 - Next Steps 1:18" at bounding box center [178, 493] width 294 height 45
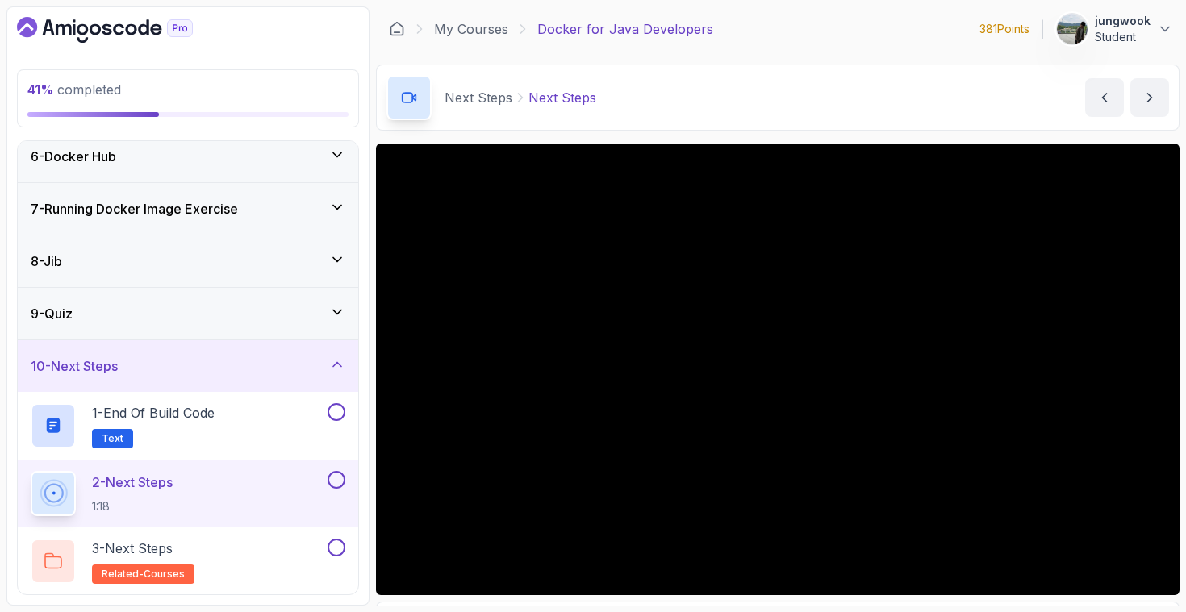
scroll to position [102, 0]
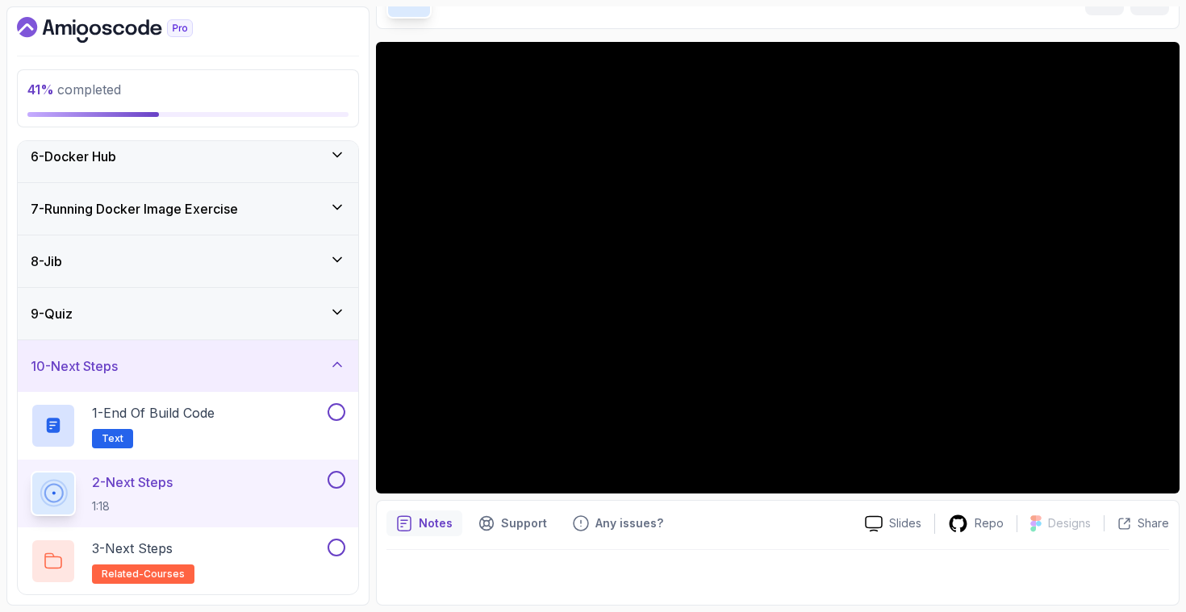
click at [257, 307] on div "9 - Quiz" at bounding box center [188, 313] width 315 height 19
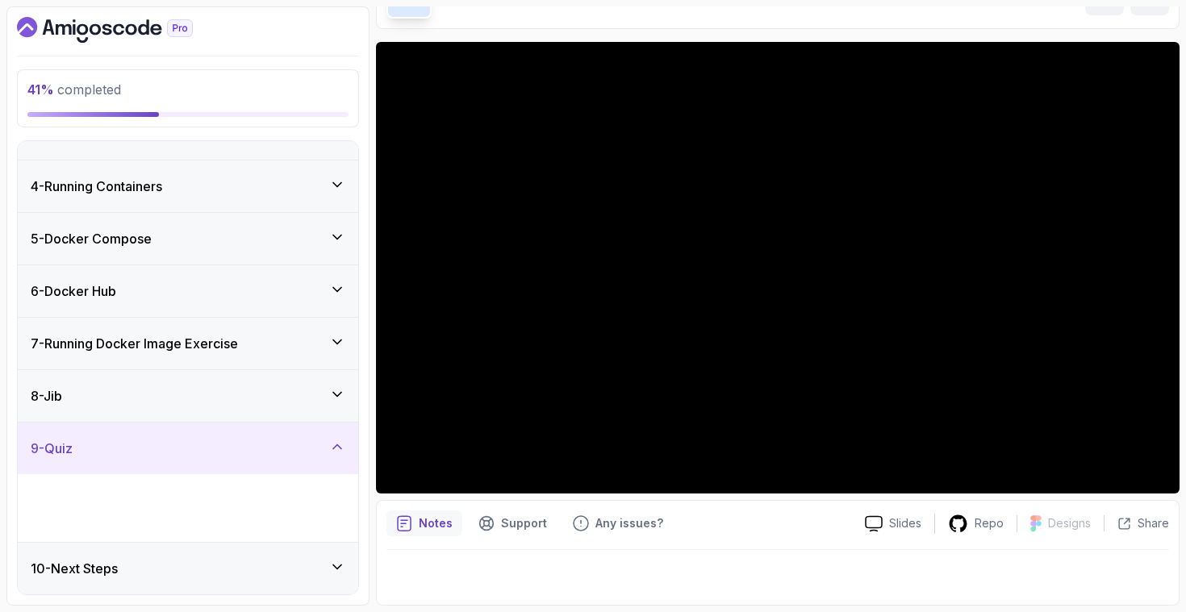
scroll to position [138, 0]
click at [218, 398] on div "8 - Jib" at bounding box center [188, 396] width 315 height 19
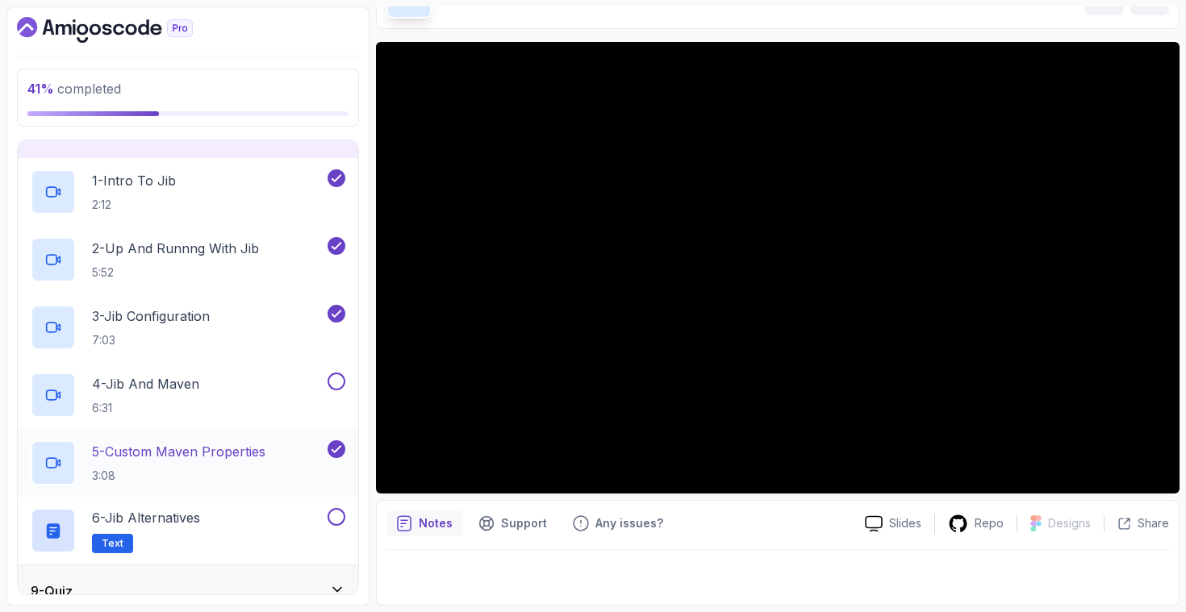
scroll to position [476, 0]
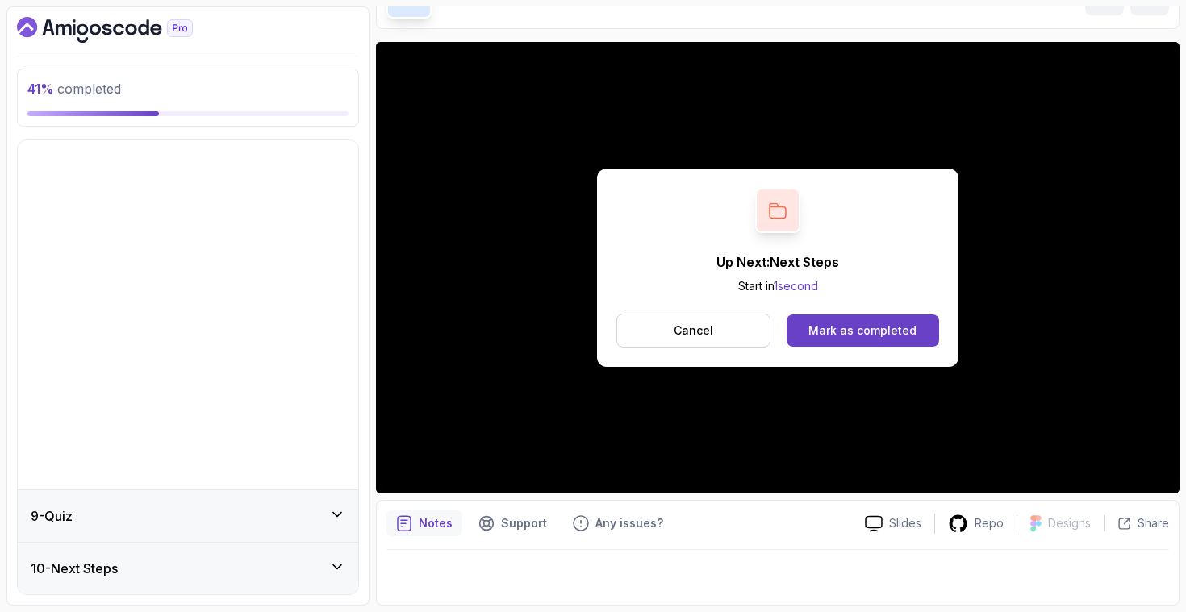
scroll to position [70, 0]
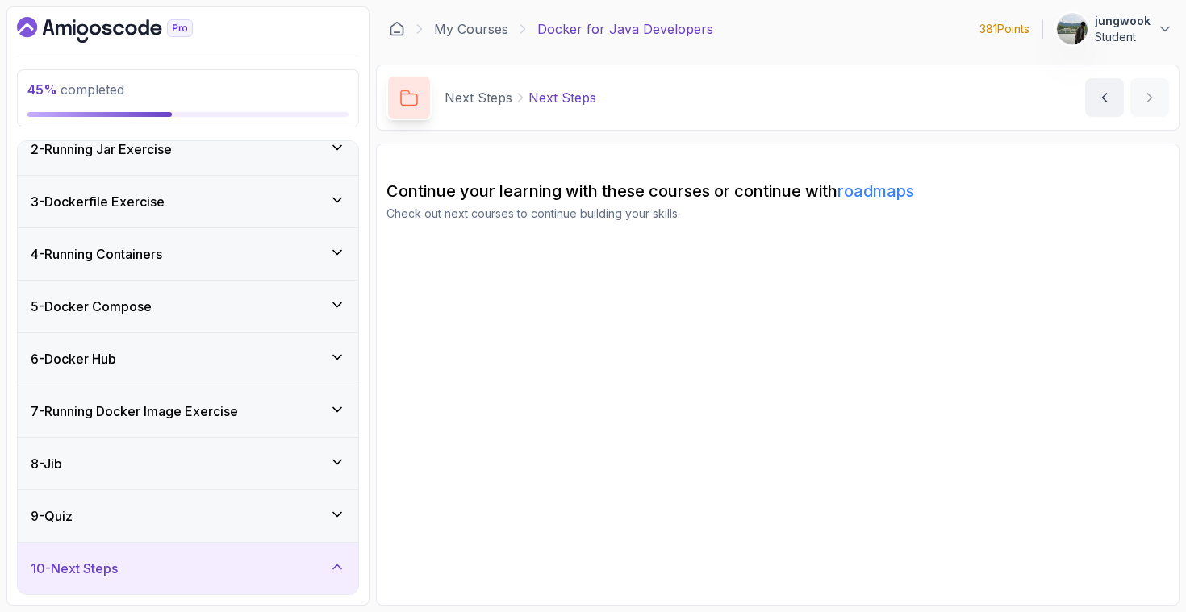
click at [191, 505] on div "9 - Quiz" at bounding box center [188, 517] width 341 height 52
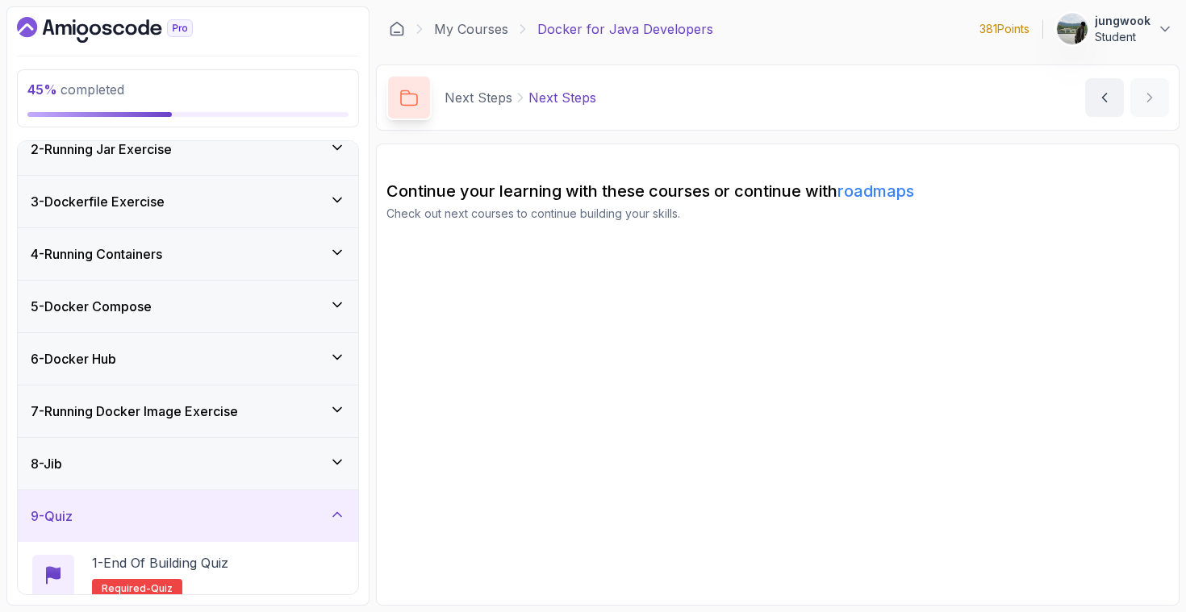
click at [109, 26] on icon "Dashboard" at bounding box center [107, 29] width 10 height 11
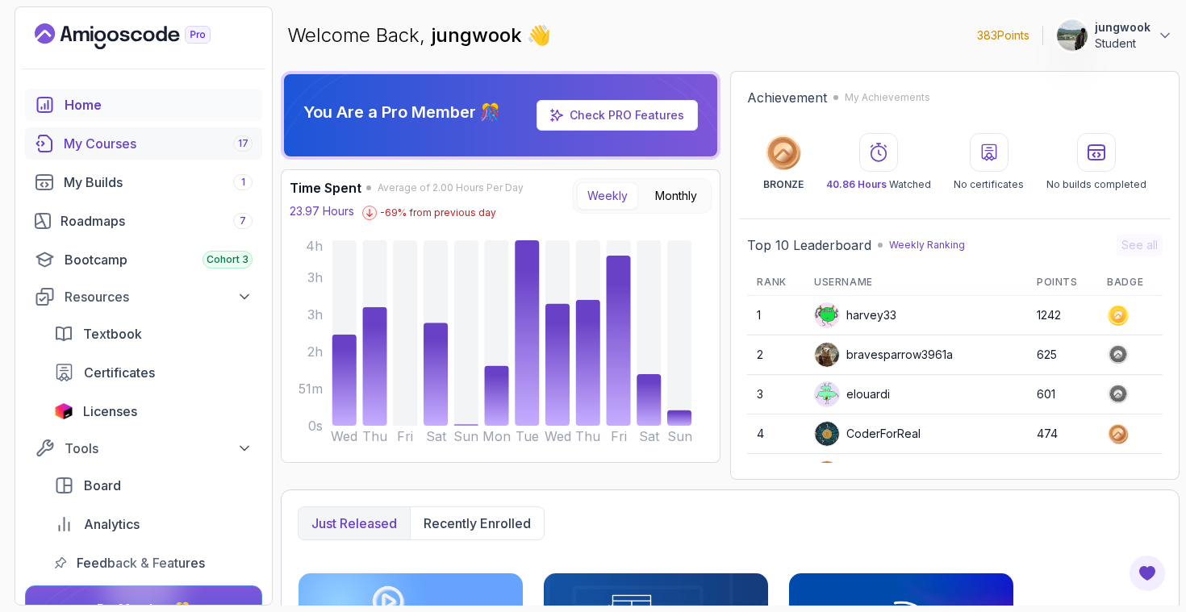
click at [190, 150] on div "My Courses 17" at bounding box center [158, 143] width 189 height 19
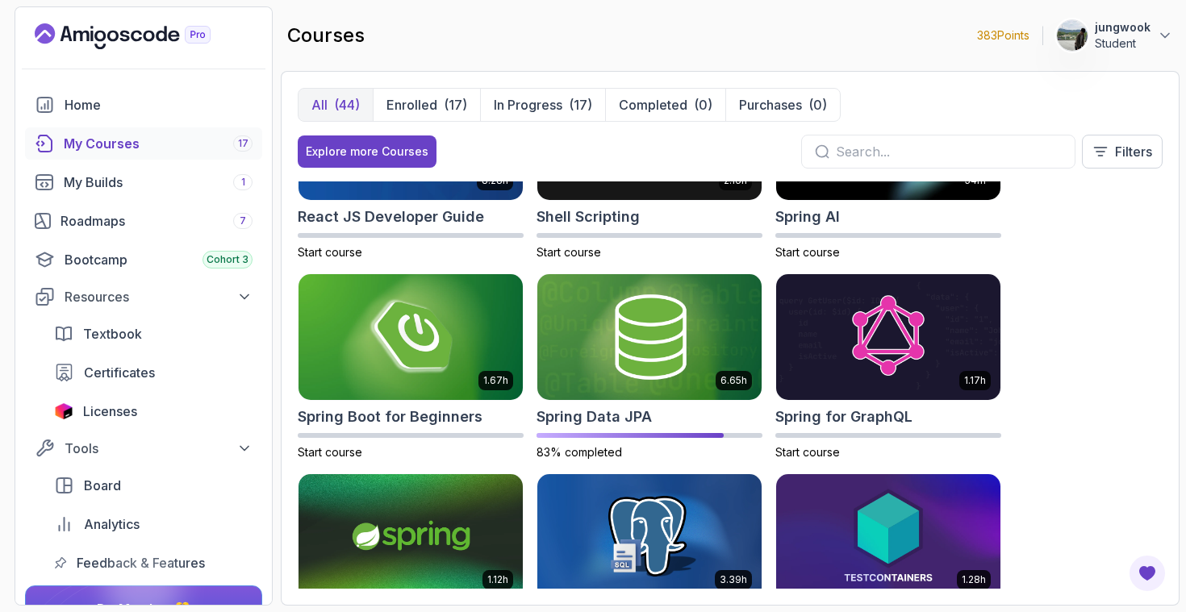
scroll to position [86, 0]
